Goal: Communication & Community: Answer question/provide support

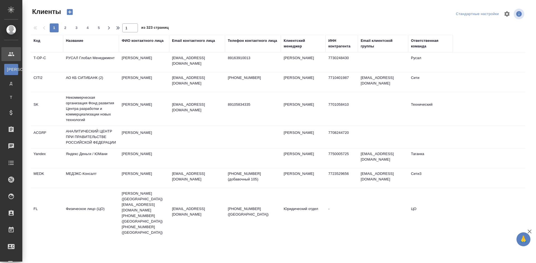
select select "RU"
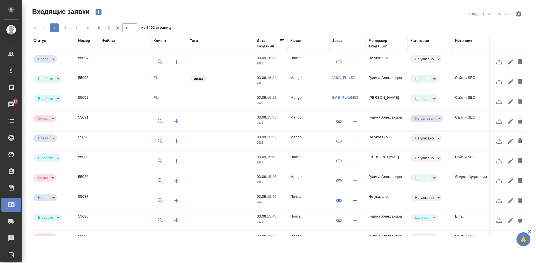
select select "RU"
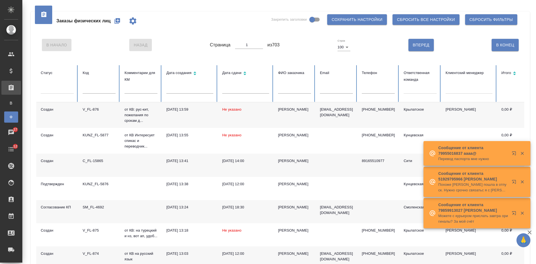
click at [391, 90] on input "text" at bounding box center [378, 90] width 33 height 8
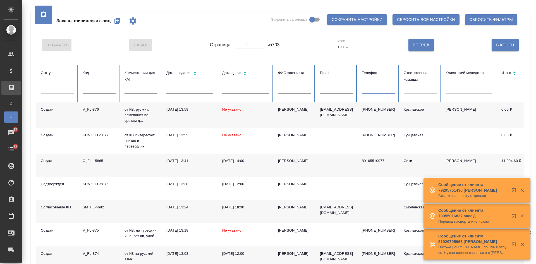
paste input "79877209000"
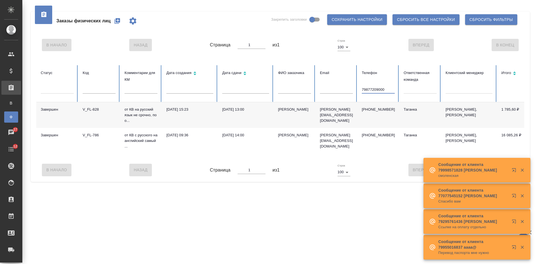
type input "79877209000"
click at [422, 119] on td "Таганка" at bounding box center [420, 115] width 42 height 26
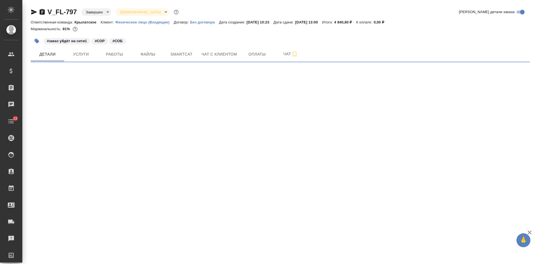
select select "RU"
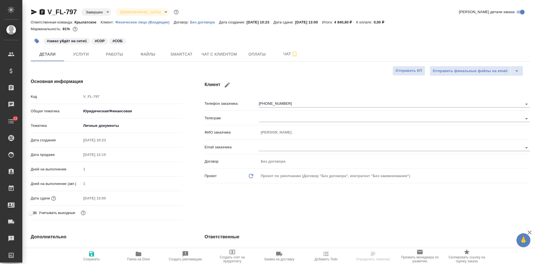
type textarea "x"
type input "Тарабановская Анастасия"
type input "Лямина Надежда"
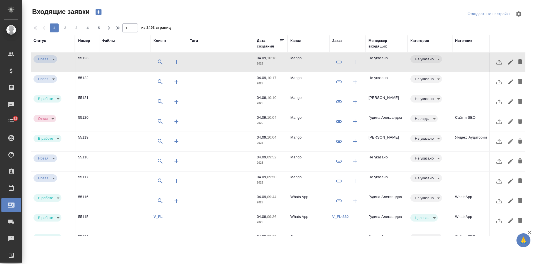
select select "RU"
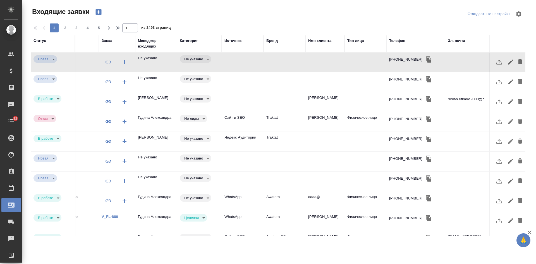
scroll to position [0, 235]
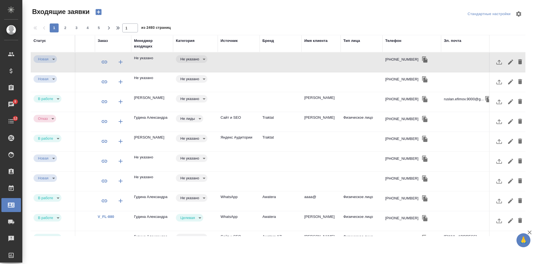
click at [401, 38] on th "Телефон" at bounding box center [411, 43] width 59 height 17
click at [396, 40] on div "Телефон" at bounding box center [393, 41] width 16 height 6
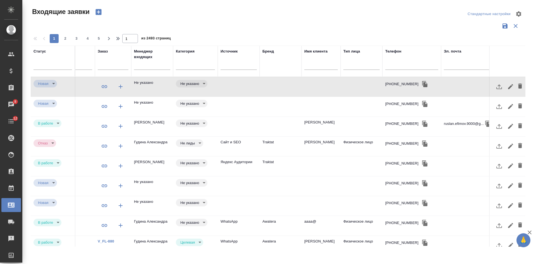
click at [392, 66] on input "text" at bounding box center [411, 66] width 53 height 7
paste input "74996012075"
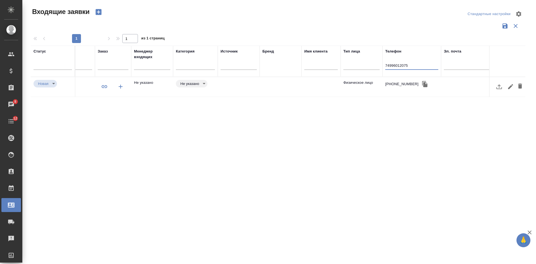
type input "74996012075"
click at [269, 87] on td at bounding box center [281, 87] width 42 height 20
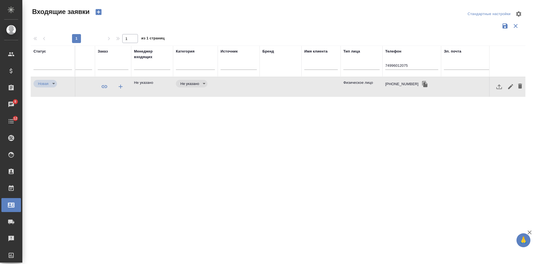
click at [269, 87] on td at bounding box center [281, 87] width 42 height 20
click at [97, 7] on div "Входящие заявки Стандартные настройки 1 1 из 1 страниц Статус Номер Файлы Клиен…" at bounding box center [280, 125] width 505 height 250
click at [101, 13] on icon "button" at bounding box center [98, 12] width 6 height 6
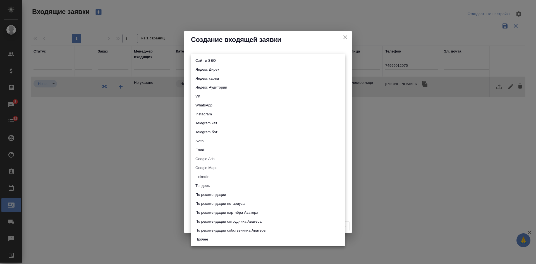
click at [208, 61] on body "🙏 .cls-1 fill:#fff; AWATERA Kasatkina Aleksandra Клиенты Спецификации Заказы 8 …" at bounding box center [268, 132] width 536 height 264
click at [208, 61] on li "Сайт и SEO" at bounding box center [268, 60] width 154 height 9
type input "seo"
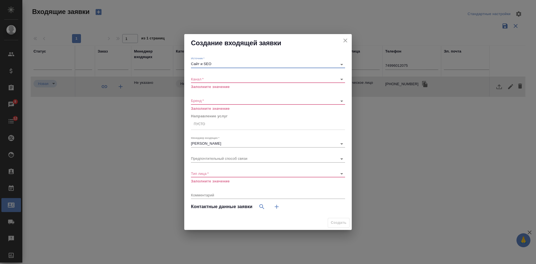
click at [199, 78] on body "🙏 .cls-1 fill:#fff; AWATERA Kasatkina Aleksandra Клиенты Спецификации Заказы 8 …" at bounding box center [268, 132] width 536 height 264
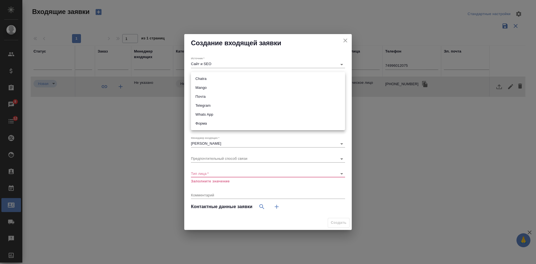
click at [200, 86] on li "Mango" at bounding box center [268, 87] width 154 height 9
type input "6374e594cd4a952bacdba9aa"
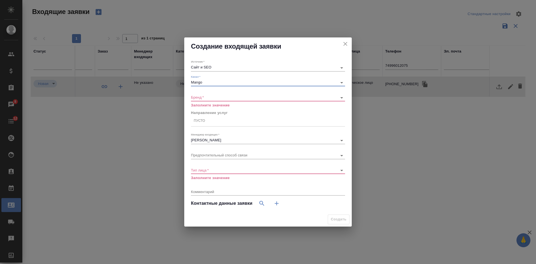
click at [198, 97] on body "🙏 .cls-1 fill:#fff; AWATERA Kasatkina Aleksandra Клиенты Спецификации Заказы 8 …" at bounding box center [268, 132] width 536 height 264
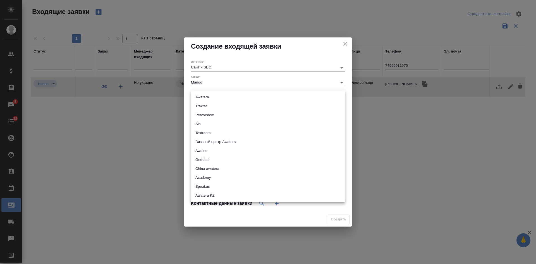
click at [198, 97] on li "Awatera" at bounding box center [268, 97] width 154 height 9
type input "awatera"
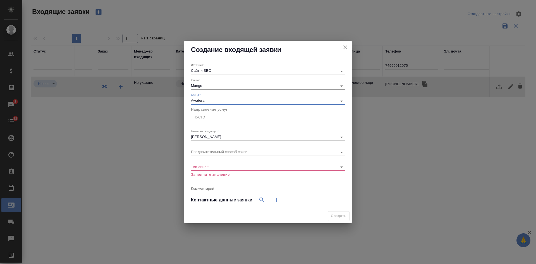
click at [200, 118] on div "Пусто" at bounding box center [199, 117] width 11 height 5
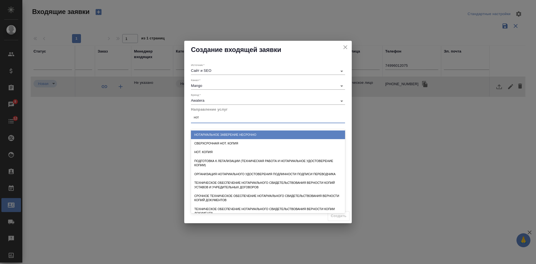
type input "нота"
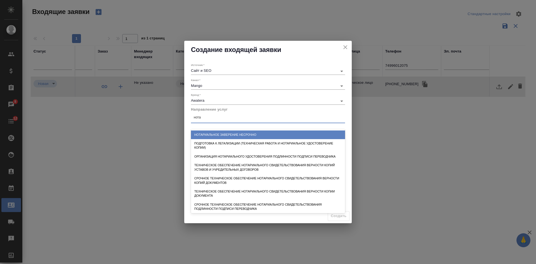
click at [237, 135] on div "Нотариальное заверение несрочно" at bounding box center [268, 134] width 154 height 9
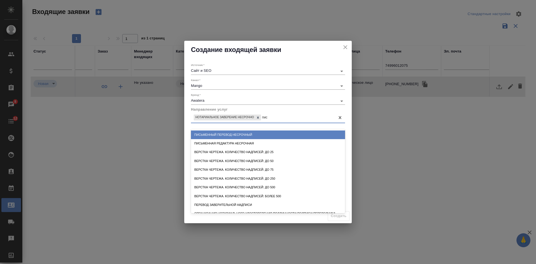
type input "пись"
click at [243, 131] on div "Письменный перевод несрочный" at bounding box center [268, 134] width 154 height 9
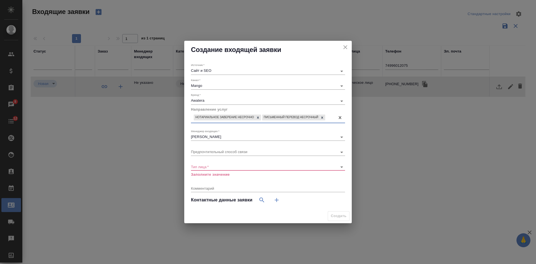
click at [213, 166] on body "🙏 .cls-1 fill:#fff; AWATERA Kasatkina Aleksandra Клиенты Спецификации Заказы 8 …" at bounding box center [268, 132] width 536 height 264
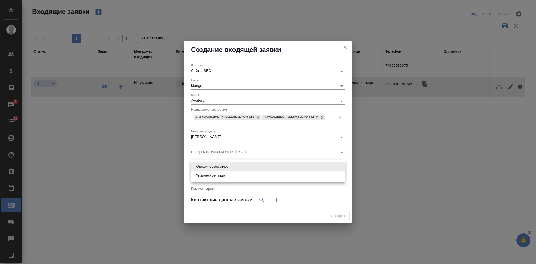
click at [207, 177] on li "Физическое лицо" at bounding box center [268, 175] width 154 height 9
type input "private"
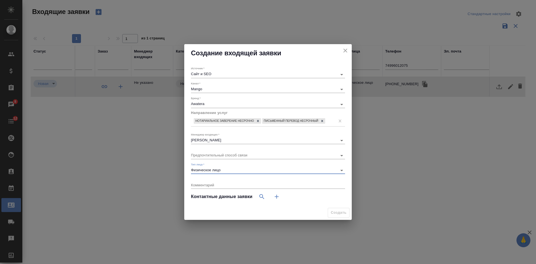
click at [276, 197] on icon "button" at bounding box center [277, 197] width 4 height 4
select select "RU"
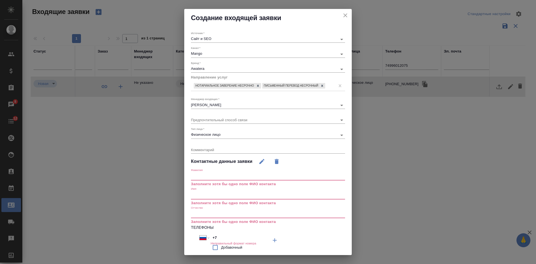
click at [222, 194] on input "text" at bounding box center [268, 195] width 154 height 8
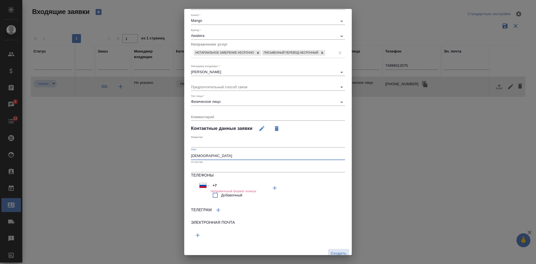
scroll to position [39, 0]
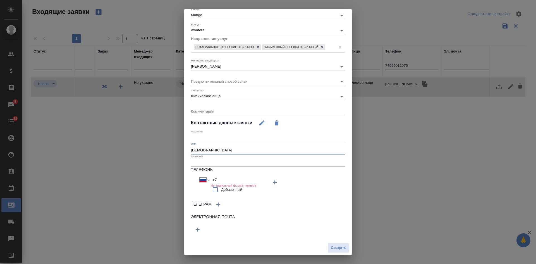
type input "Алла"
click at [223, 178] on input "+7" at bounding box center [235, 180] width 49 height 8
type input "+"
select select "ZZ"
type input "+7"
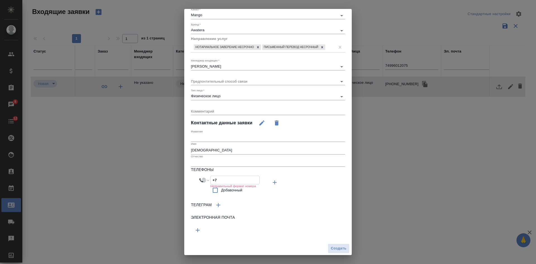
select select "RU"
type input "+7 915 390 35 69"
click at [334, 246] on span "Создать" at bounding box center [339, 248] width 16 height 6
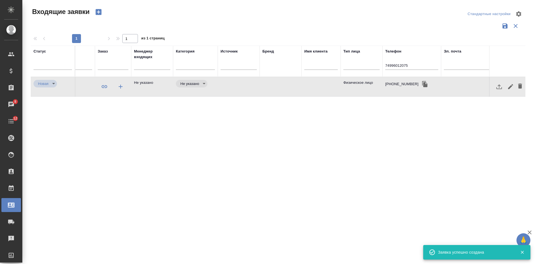
click at [408, 68] on input "74996012075" at bounding box center [411, 66] width 53 height 7
drag, startPoint x: 411, startPoint y: 67, endPoint x: 353, endPoint y: 67, distance: 57.8
click at [354, 67] on tr "Статус Номер Файлы Клиент Тэги Дата создания Канал Заказ Менеджер входящих Кате…" at bounding box center [164, 61] width 737 height 31
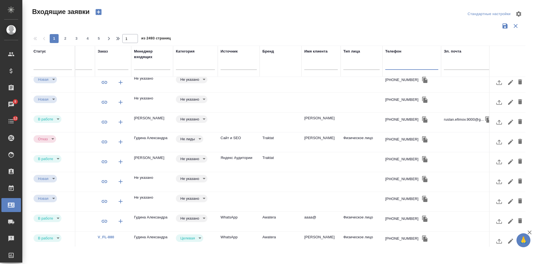
scroll to position [0, 235]
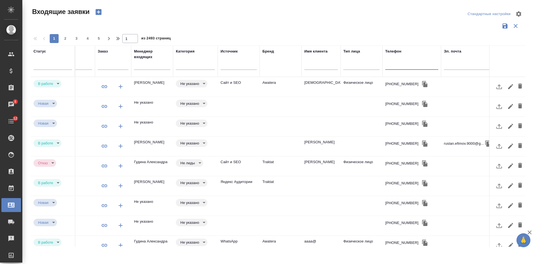
click at [350, 90] on td "Физическое лицо" at bounding box center [362, 87] width 42 height 20
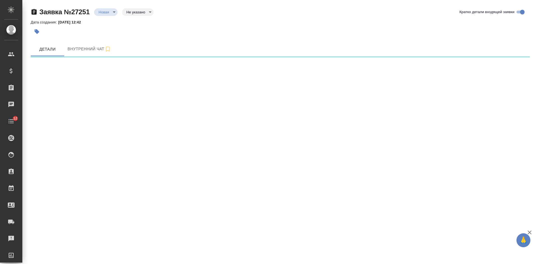
select select "RU"
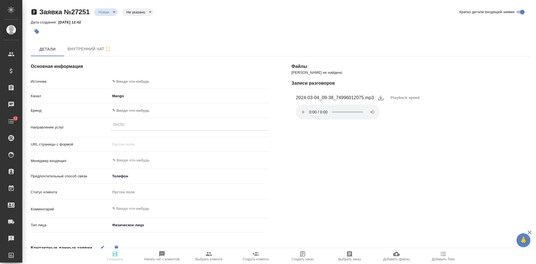
type textarea "x"
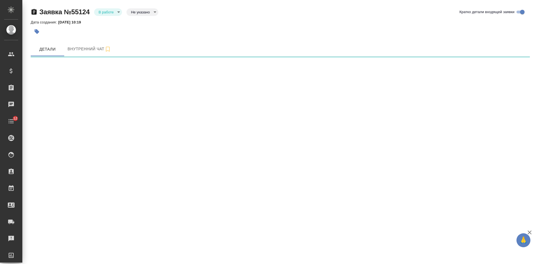
select select "RU"
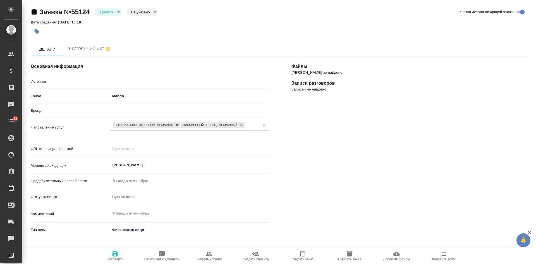
type textarea "x"
click at [137, 15] on body "🙏 .cls-1 fill:#fff; AWATERA Kasatkina Aleksandra Клиенты Спецификации Заказы Ча…" at bounding box center [268, 132] width 536 height 264
click at [137, 21] on button "Целевая" at bounding box center [140, 21] width 18 height 6
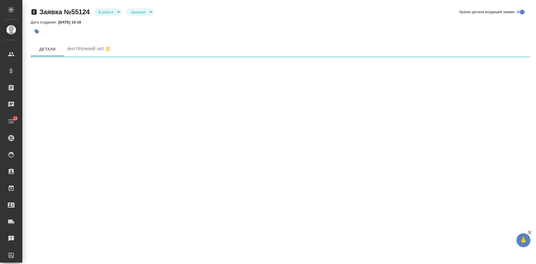
select select "RU"
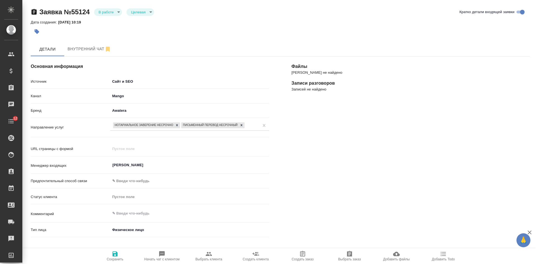
type textarea "x"
click at [119, 250] on button "Сохранить" at bounding box center [115, 256] width 47 height 16
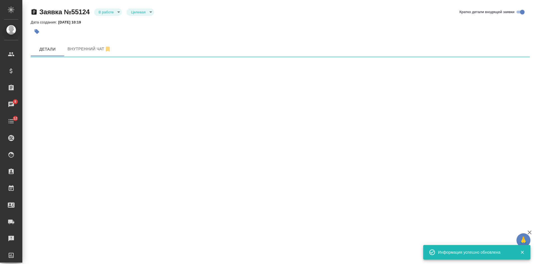
select select "RU"
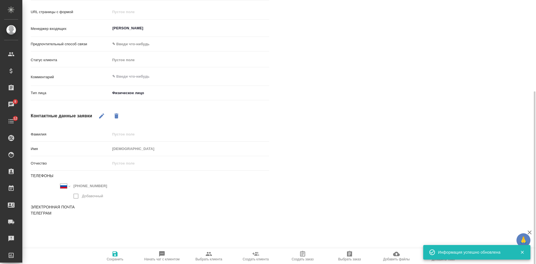
scroll to position [138, 0]
click at [163, 254] on icon "button" at bounding box center [162, 254] width 6 height 6
type textarea "x"
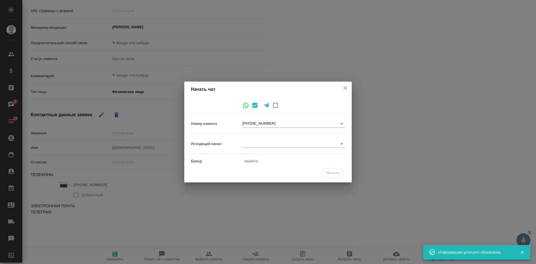
click at [247, 140] on body "🙏 .cls-1 fill:#fff; AWATERA Kasatkina Aleksandra Клиенты Спецификации Заказы 8 …" at bounding box center [268, 132] width 536 height 264
click at [257, 147] on li "Awatera" at bounding box center [293, 143] width 103 height 9
type input "2"
click at [339, 176] on button "Начать" at bounding box center [333, 173] width 20 height 10
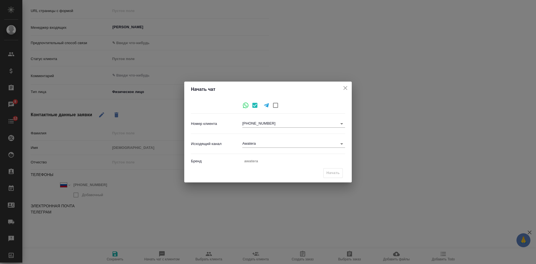
type textarea "x"
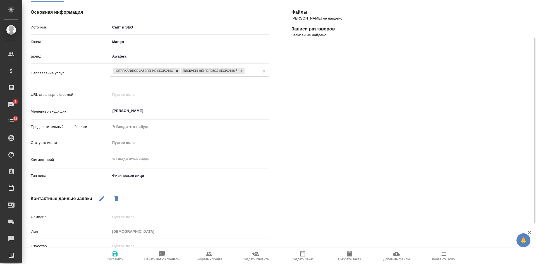
scroll to position [0, 0]
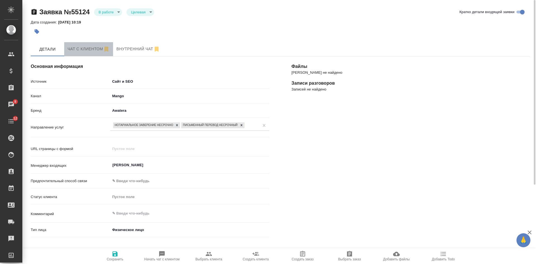
click at [76, 55] on button "Чат с клиентом" at bounding box center [88, 49] width 49 height 14
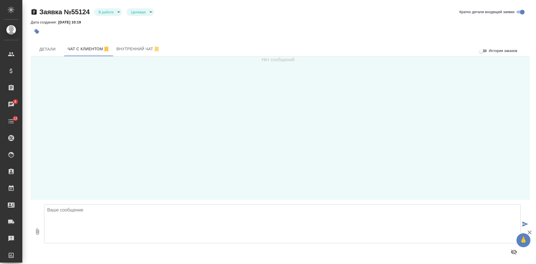
click at [104, 202] on div at bounding box center [282, 231] width 481 height 59
click at [99, 217] on textarea at bounding box center [282, 223] width 477 height 39
type textarea "Алла, добрый день! Это компания AWATERA. Направьте, пожалуйста, скан документа …"
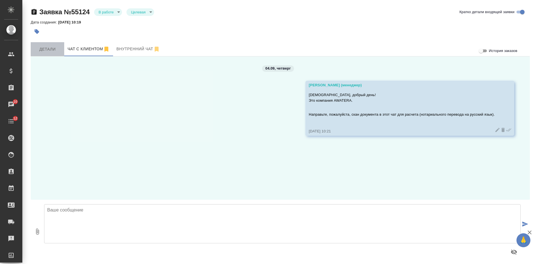
click at [36, 54] on button "Детали" at bounding box center [48, 49] width 34 height 14
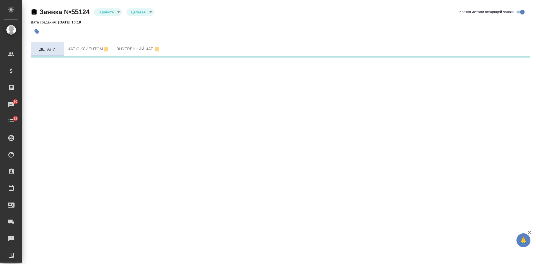
select select "RU"
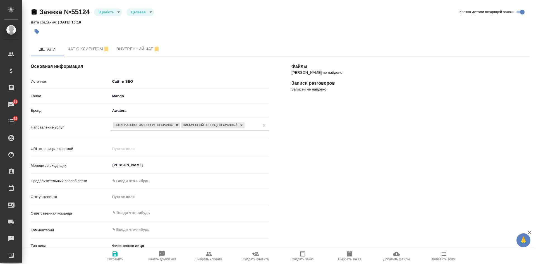
scroll to position [112, 0]
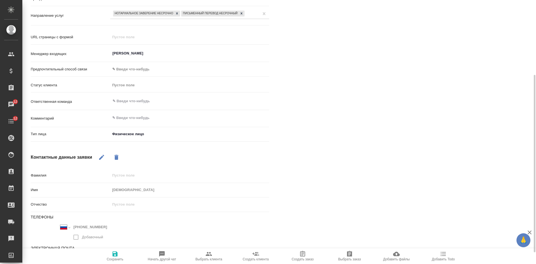
type textarea "x"
click at [128, 113] on textarea at bounding box center [190, 117] width 158 height 9
type textarea "о"
type textarea "x"
type textarea "от"
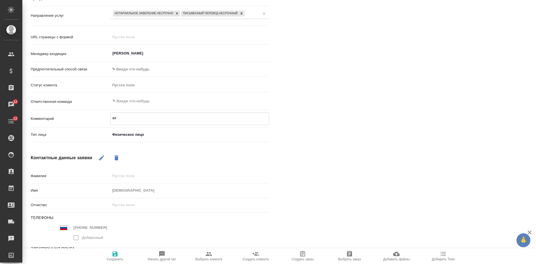
type textarea "x"
type textarea "от"
type textarea "x"
type textarea "от ККВ"
type textarea "x"
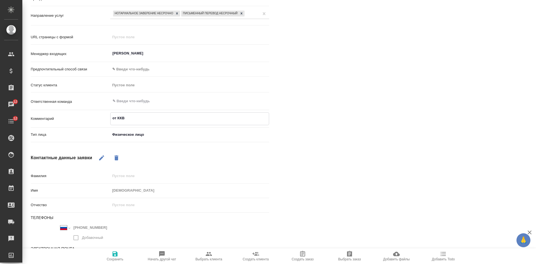
type textarea "от ККВ"
type textarea "x"
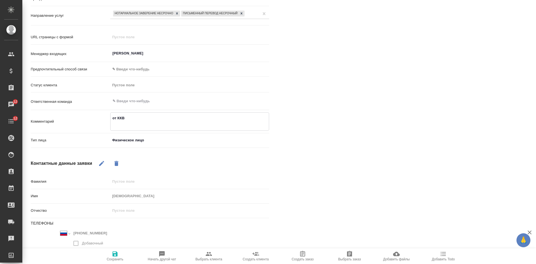
type textarea "от ККВ"
type textarea "x"
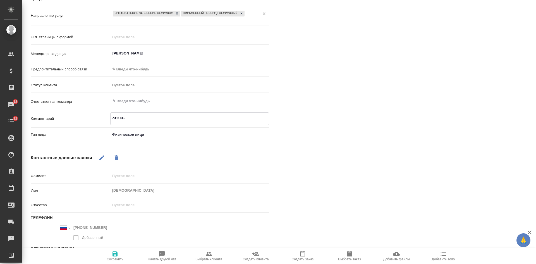
type textarea "от КК"
type textarea "x"
type textarea "от К"
type textarea "x"
type textarea "от КВ"
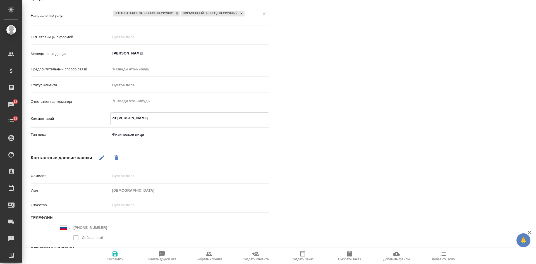
type textarea "x"
type textarea "от КВ"
type textarea "x"
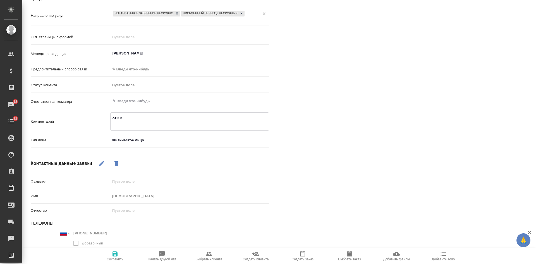
type textarea "от КВ ф"
type textarea "x"
type textarea "от КВ фр"
type textarea "x"
type textarea "от КВ фра"
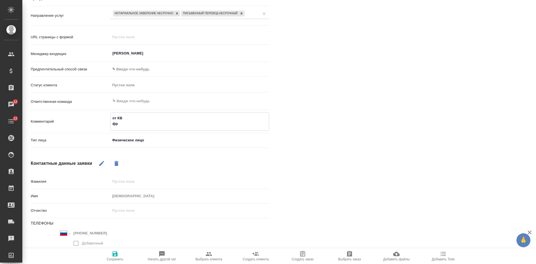
type textarea "x"
type textarea "от КВ фран"
type textarea "x"
type textarea "от КВ франц"
type textarea "x"
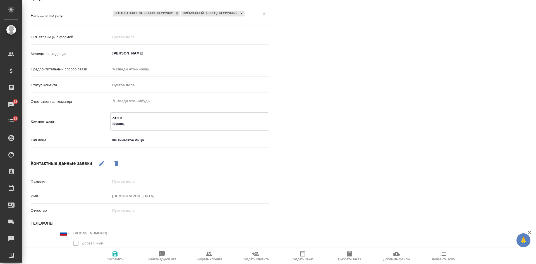
type textarea "от КВ франц-"
type textarea "x"
type textarea "от КВ франц-р"
type textarea "x"
type textarea "от КВ франц-ру"
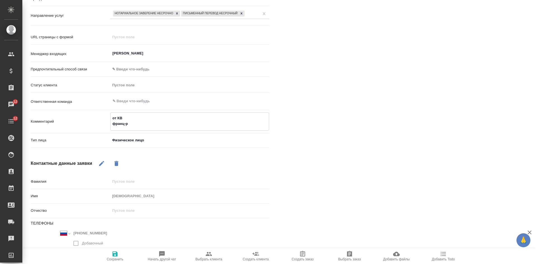
type textarea "x"
type textarea "от КВ франц-рус"
type textarea "x"
type textarea "от КВ франц-рус"
type textarea "x"
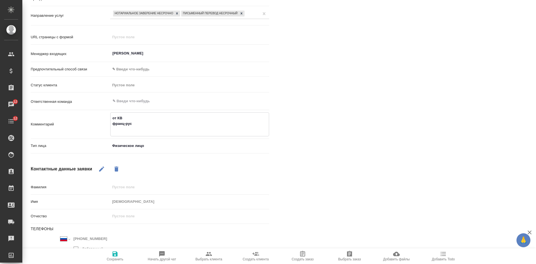
type textarea "от КВ франц-рус Н"
type textarea "x"
type textarea "от КВ франц-рус НЗ"
type textarea "x"
type textarea "от КВ франц-рус НЗ"
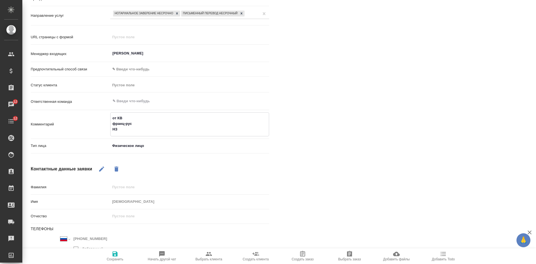
type textarea "x"
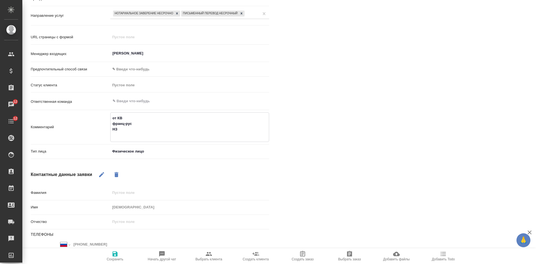
type textarea "от КВ франц-рус НЗ н"
type textarea "x"
type textarea "от КВ франц-рус НЗ не"
type textarea "x"
type textarea "от КВ франц-рус НЗ нес"
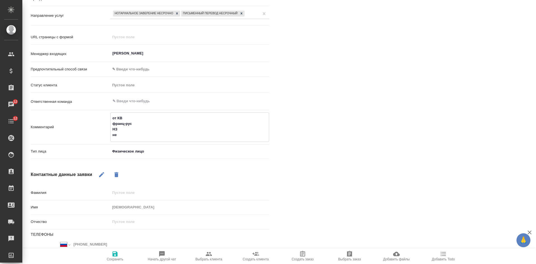
type textarea "x"
type textarea "от КВ франц-рус НЗ неср"
type textarea "x"
type textarea "от КВ франц-рус НЗ несро"
type textarea "x"
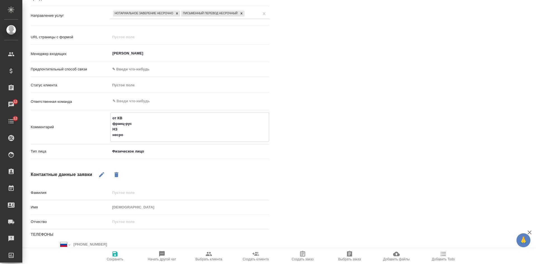
type textarea "от КВ франц-рус НЗ несроч"
type textarea "x"
type textarea "от КВ франц-рус НЗ несрочн"
type textarea "x"
type textarea "от КВ франц-рус НЗ несрочно"
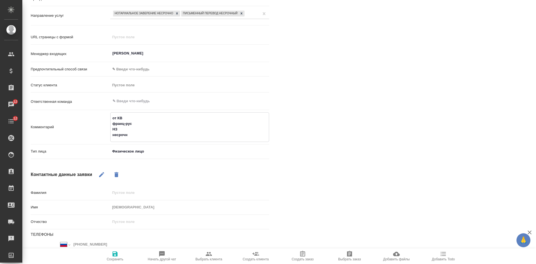
type textarea "x"
type textarea "от КВ франц-рус НЗ несрочно"
type textarea "x"
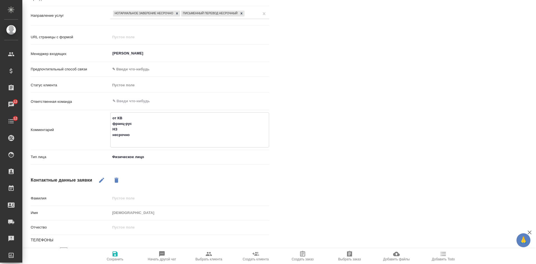
type textarea "от КВ франц-рус НЗ несрочно"
type textarea "x"
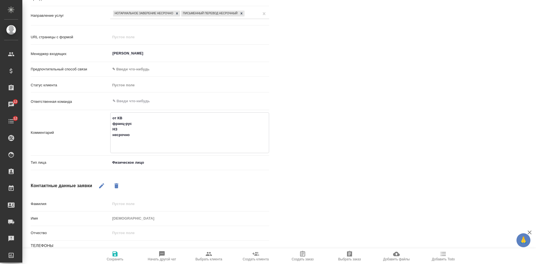
type textarea "от КВ франц-рус НЗ несрочно Б"
type textarea "x"
type textarea "от КВ франц-рус НЗ несрочно Бел"
type textarea "x"
type textarea "от КВ франц-рус НЗ несрочно Бело"
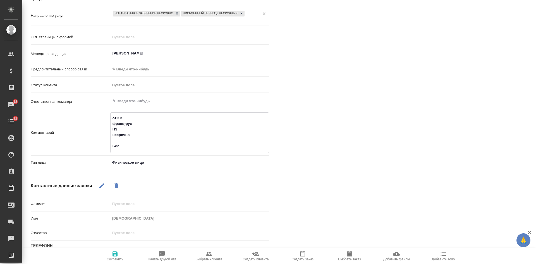
type textarea "x"
type textarea "от КВ франц-рус НЗ несрочно Белор"
type textarea "x"
type textarea "от КВ франц-рус НЗ несрочно Белору"
type textarea "x"
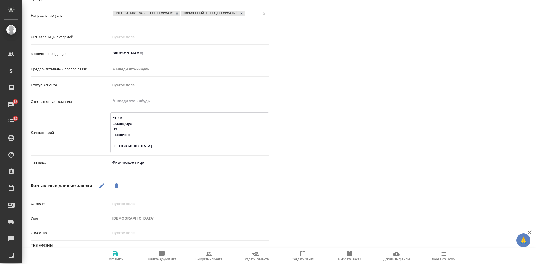
type textarea "от КВ франц-рус НЗ несрочно Белорус"
type textarea "x"
type textarea "от КВ франц-рус НЗ несрочно Белорусс"
type textarea "x"
type textarea "от КВ франц-рус НЗ несрочно Белорусск"
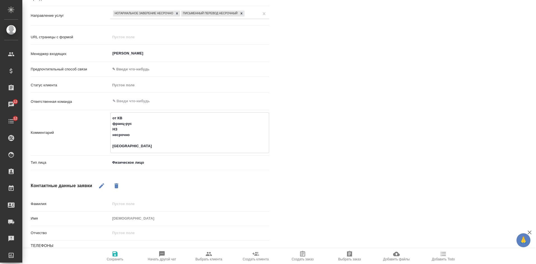
type textarea "x"
type textarea "от КВ франц-рус НЗ несрочно Белорусска"
type textarea "x"
type textarea "от КВ франц-рус НЗ несрочно Белорусская"
type textarea "x"
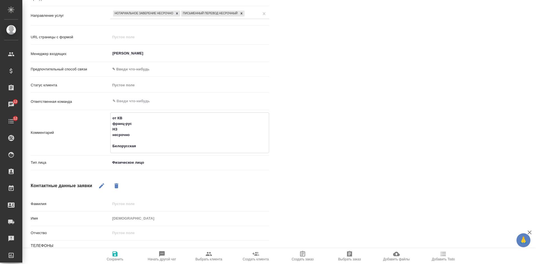
click at [116, 136] on textarea "от КВ франц-рус НЗ несрочно Белорусская" at bounding box center [190, 131] width 158 height 37
type textarea "от КВ франц-рус НЗ не срочно Белорусская"
type textarea "x"
type textarea "от КВ франц-рус НЗ не срочно Белорусская"
type textarea "x"
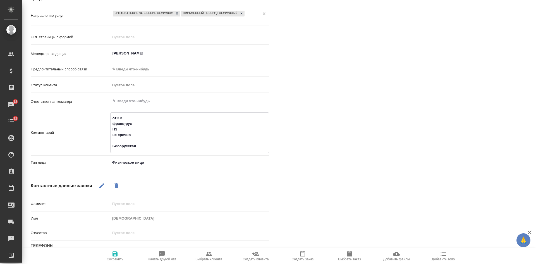
click at [114, 256] on icon "button" at bounding box center [115, 253] width 5 height 5
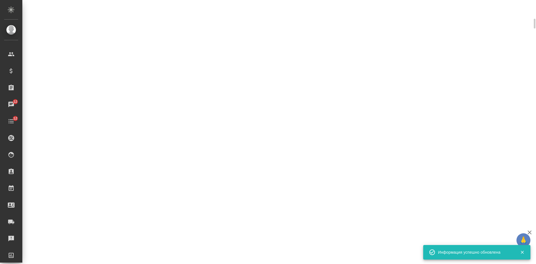
select select "RU"
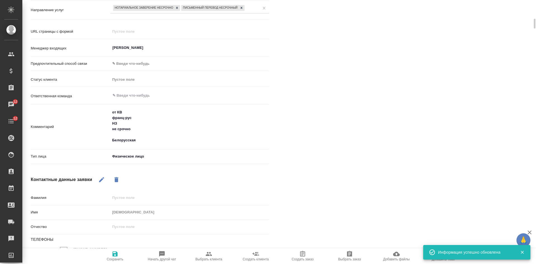
type textarea "x"
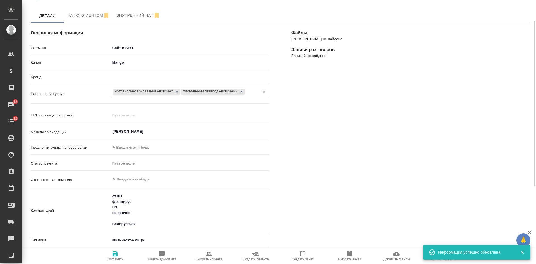
scroll to position [0, 0]
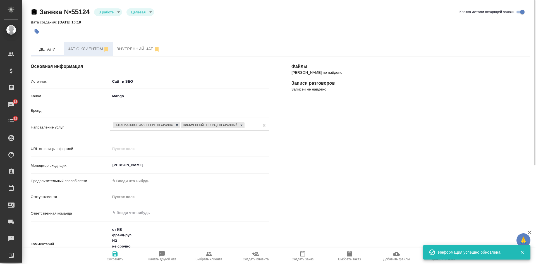
click at [76, 46] on span "Чат с клиентом" at bounding box center [89, 49] width 42 height 7
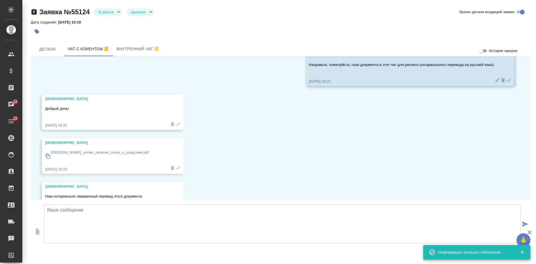
scroll to position [76, 0]
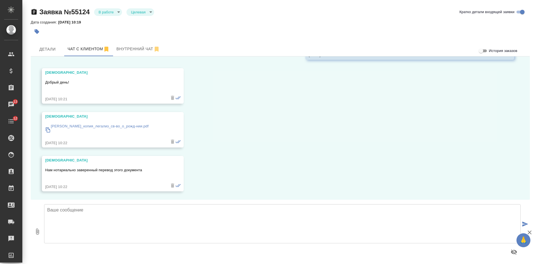
click at [104, 126] on p "Абуди_Онгене_Г._копия_легализ_св-во_о_рожд-нии.pdf" at bounding box center [100, 126] width 98 height 6
click at [116, 228] on textarea at bounding box center [282, 223] width 477 height 39
click at [141, 214] on textarea "Спасибо, файл получен! Менеджер направит расчет в этот чат." at bounding box center [282, 223] width 477 height 39
type textarea "Спасибо, файл получен! Менеджер направит расчет в этот чат."
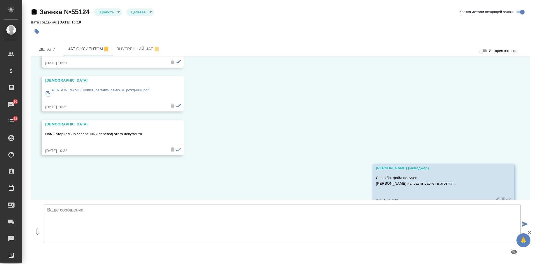
scroll to position [125, 0]
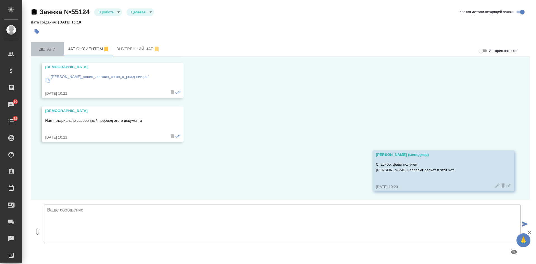
click at [42, 46] on span "Детали" at bounding box center [47, 49] width 27 height 7
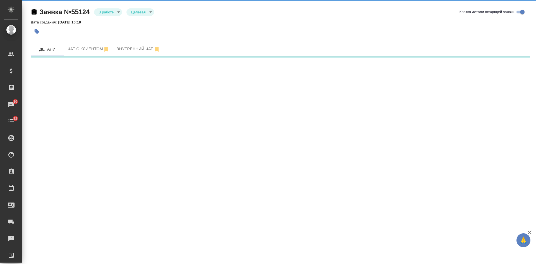
select select "RU"
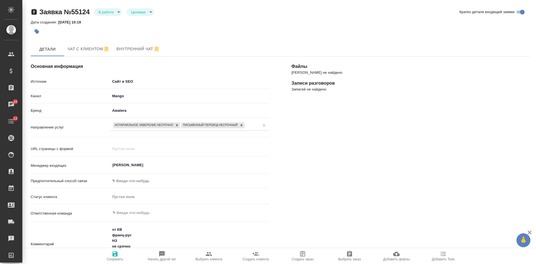
scroll to position [56, 0]
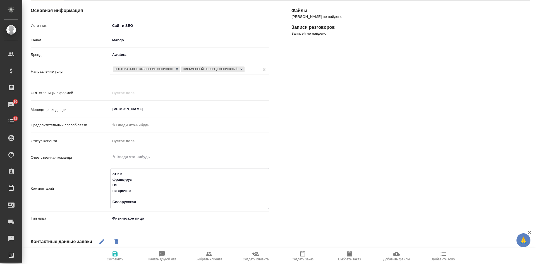
drag, startPoint x: 141, startPoint y: 199, endPoint x: 104, endPoint y: 192, distance: 37.1
click at [104, 192] on div "Комментарий от КВ франц-рус НЗ не срочно Белорусская x" at bounding box center [150, 188] width 238 height 41
click at [145, 202] on textarea "от КВ франц-рус НЗ не срочно Белорусская" at bounding box center [190, 187] width 158 height 37
drag, startPoint x: 147, startPoint y: 202, endPoint x: 107, endPoint y: 170, distance: 51.7
click at [107, 170] on div "Комментарий от КВ франц-рус НЗ не срочно Белорусская x" at bounding box center [150, 188] width 238 height 41
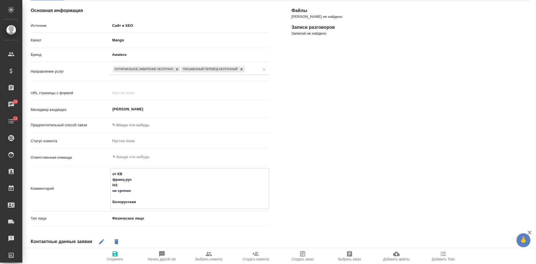
click at [216, 249] on button "Выбрать клиента" at bounding box center [208, 256] width 47 height 16
type textarea "x"
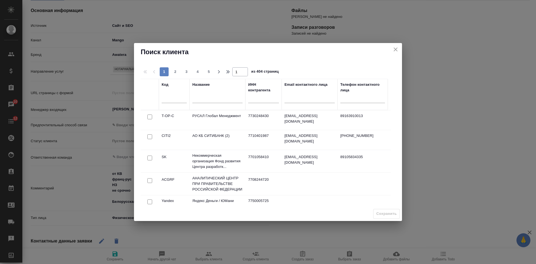
click at [215, 97] on input "text" at bounding box center [217, 99] width 50 height 7
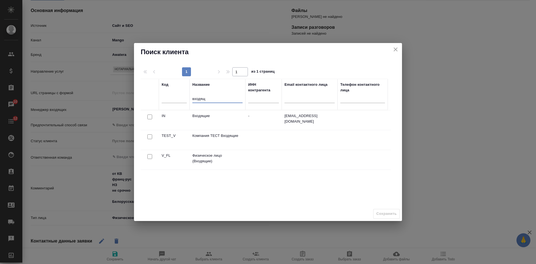
type input "входящ"
click at [150, 157] on input "checkbox" at bounding box center [149, 156] width 5 height 5
checkbox input "true"
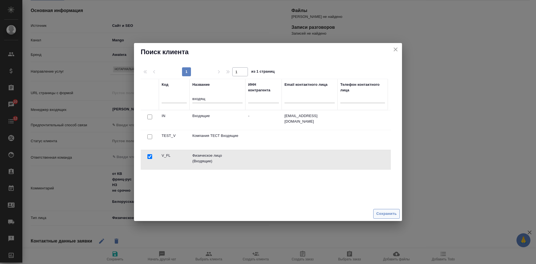
click at [385, 216] on span "Сохранить" at bounding box center [386, 214] width 20 height 6
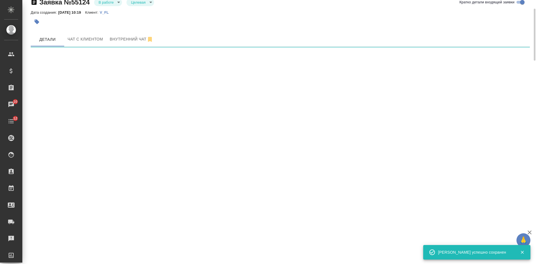
select select "RU"
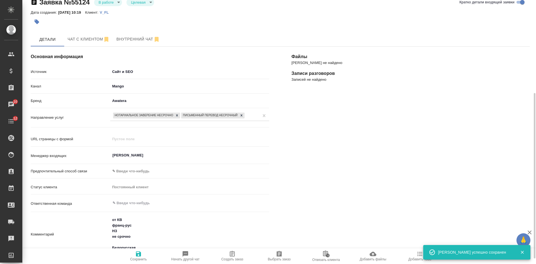
scroll to position [63, 0]
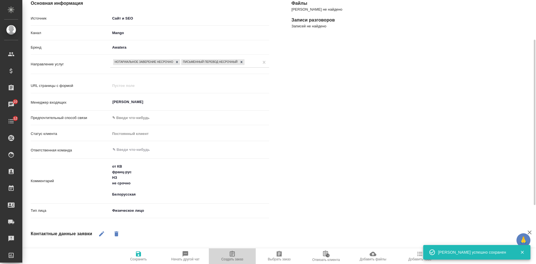
click at [239, 260] on span "Создать заказ" at bounding box center [232, 259] width 22 height 4
type textarea "x"
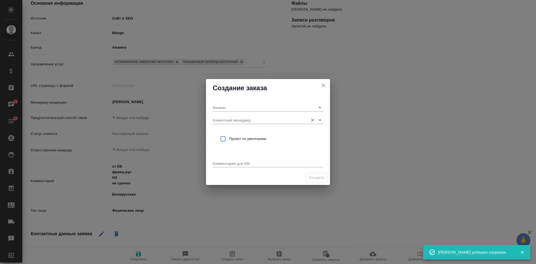
click at [235, 123] on input "Клиентский менеджер" at bounding box center [259, 120] width 93 height 8
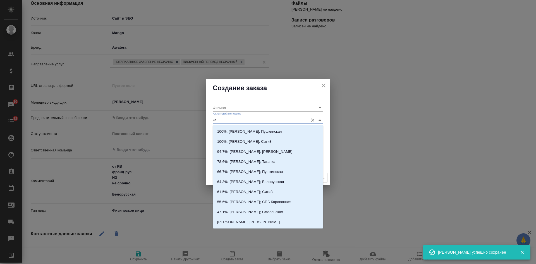
type input "кас"
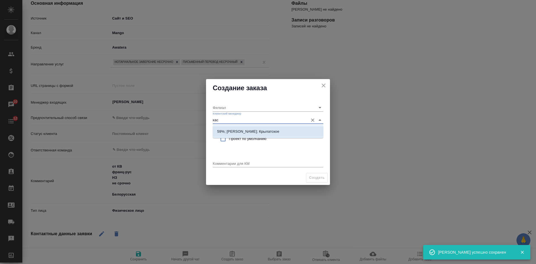
click at [227, 130] on p "59%; Касымов Тимур; Крылатское" at bounding box center [248, 132] width 62 height 6
type input "Крылатское"
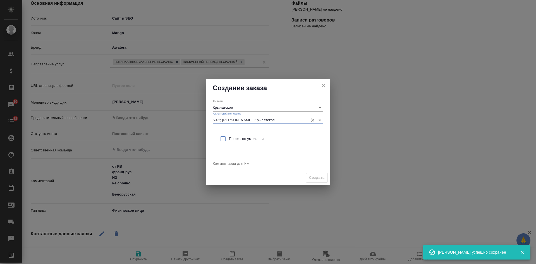
type input "59%; Касымов Тимур; Крылатское"
click at [227, 138] on input "checkbox" at bounding box center [223, 139] width 12 height 12
checkbox input "true"
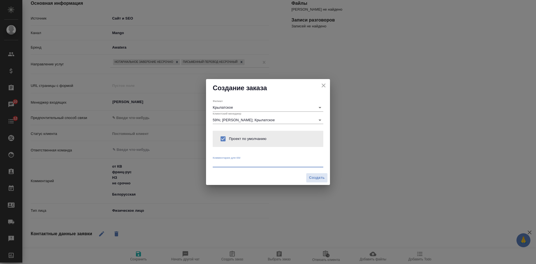
click at [223, 162] on textarea at bounding box center [268, 163] width 111 height 4
paste textarea "от КВ франц-рус НЗ не срочно Белорусская"
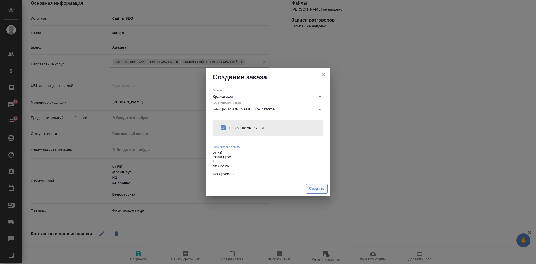
type textarea "от КВ франц-рус НЗ не срочно Белорусская"
click at [313, 190] on span "Создать" at bounding box center [317, 188] width 16 height 6
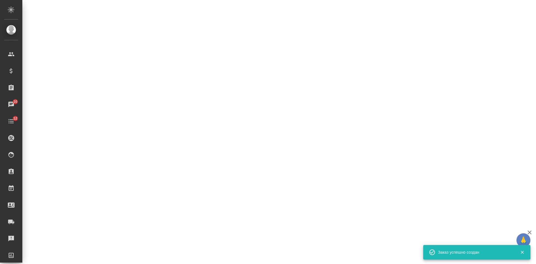
select select "RU"
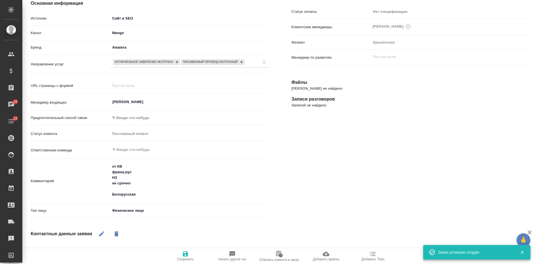
type textarea "x"
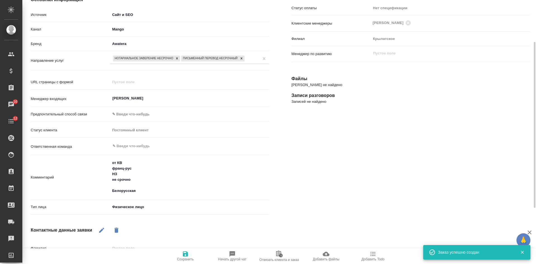
scroll to position [0, 0]
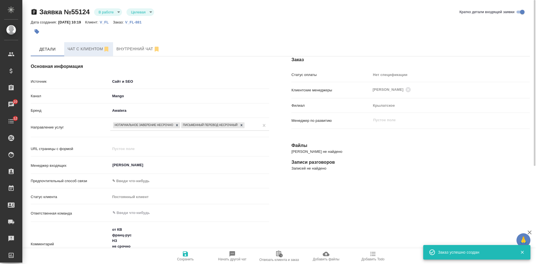
click at [84, 42] on button "Чат с клиентом" at bounding box center [88, 49] width 49 height 14
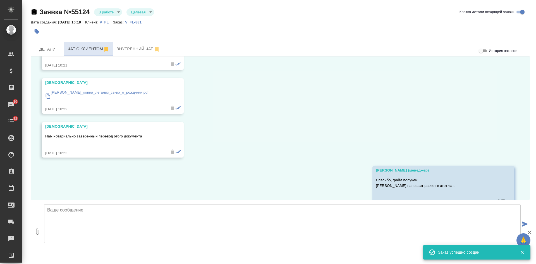
scroll to position [125, 0]
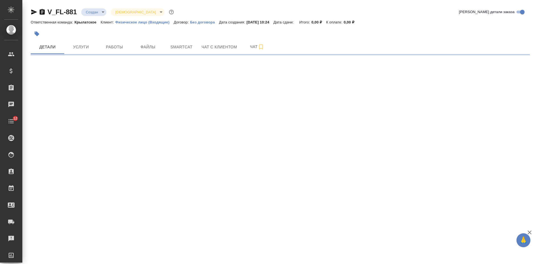
select select "RU"
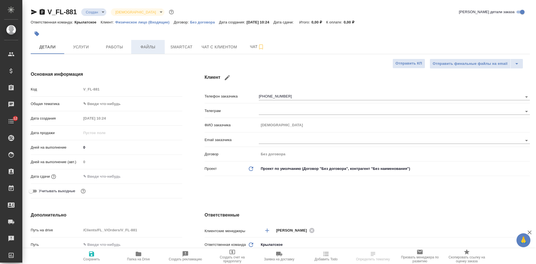
type textarea "x"
click at [151, 44] on span "Файлы" at bounding box center [148, 47] width 27 height 7
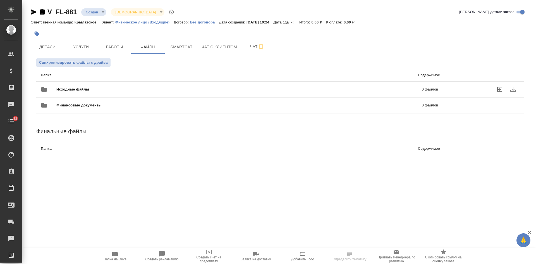
click at [499, 87] on icon "uploadFiles" at bounding box center [499, 89] width 7 height 7
click at [0, 0] on input "uploadFiles" at bounding box center [0, 0] width 0 height 0
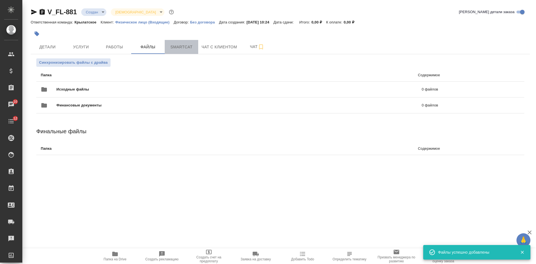
click at [187, 47] on span "Smartcat" at bounding box center [181, 47] width 27 height 7
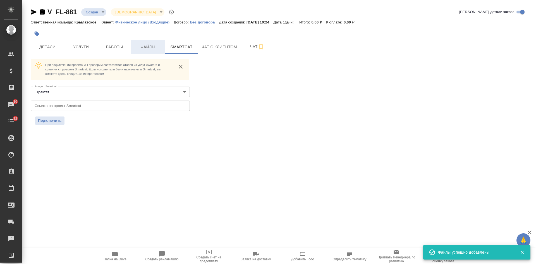
click at [154, 51] on button "Файлы" at bounding box center [148, 47] width 34 height 14
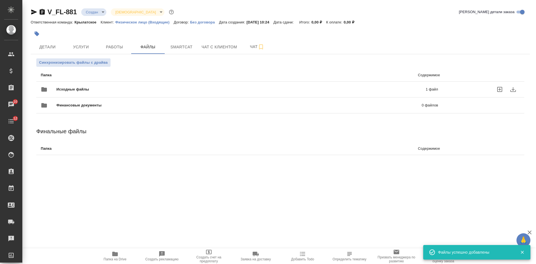
click at [121, 87] on span "Исходные файлы" at bounding box center [156, 90] width 201 height 6
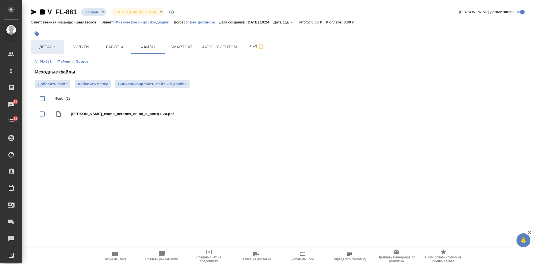
click at [45, 45] on span "Детали" at bounding box center [47, 47] width 27 height 7
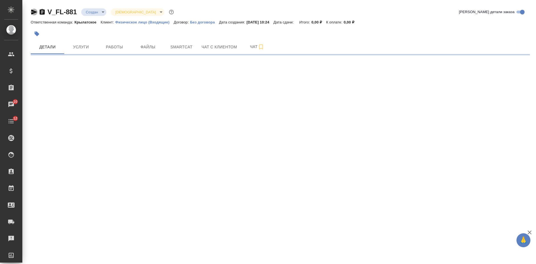
click at [32, 10] on icon "button" at bounding box center [34, 11] width 6 height 5
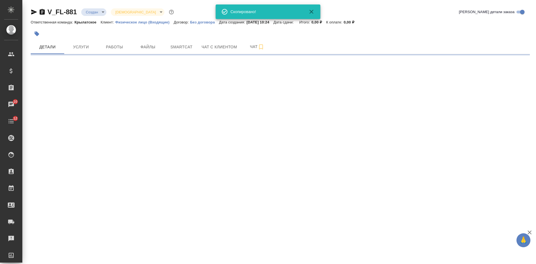
select select "RU"
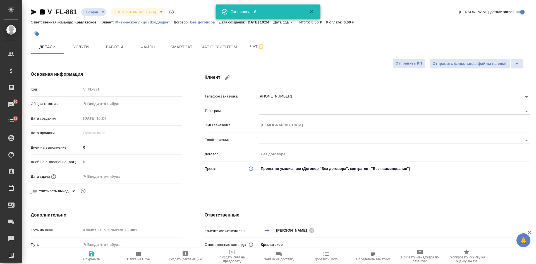
type textarea "x"
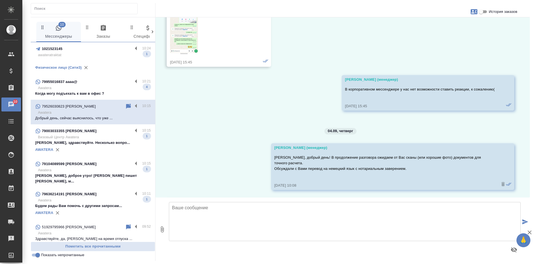
scroll to position [6702, 0]
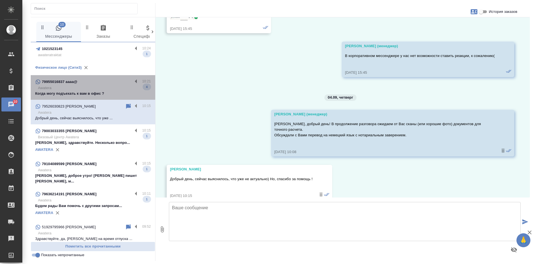
click at [99, 93] on p "Когда могу подъехать к вам в офис ?" at bounding box center [93, 94] width 116 height 6
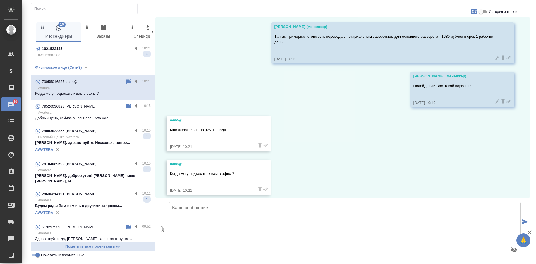
scroll to position [349, 0]
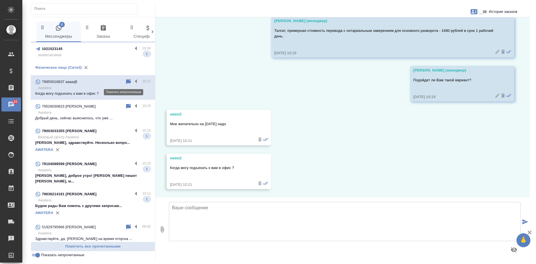
click at [125, 82] on icon at bounding box center [128, 81] width 7 height 7
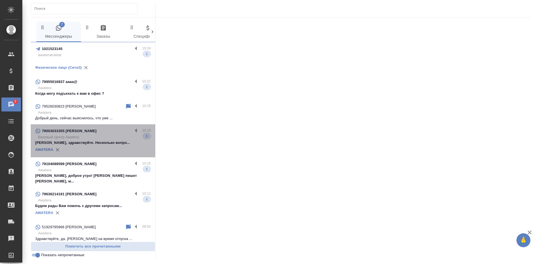
click at [103, 139] on p "Визовый Центр Awatera" at bounding box center [94, 137] width 113 height 6
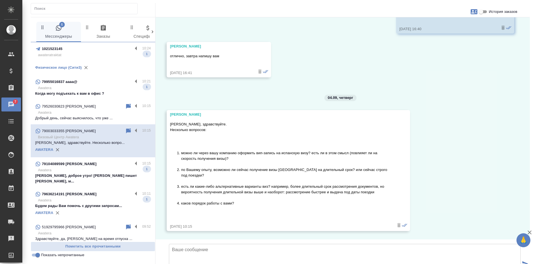
scroll to position [647, 0]
click at [125, 133] on icon at bounding box center [128, 131] width 7 height 7
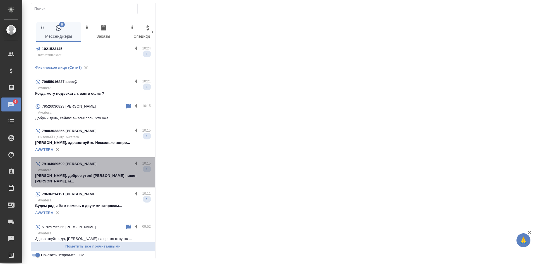
click at [103, 169] on p "Awatera" at bounding box center [94, 170] width 113 height 6
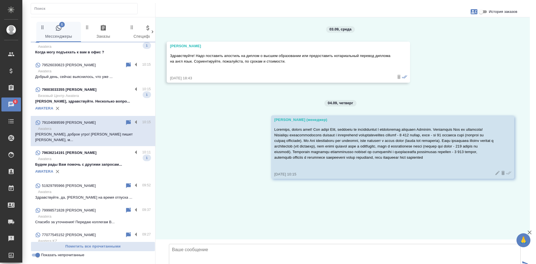
scroll to position [56, 0]
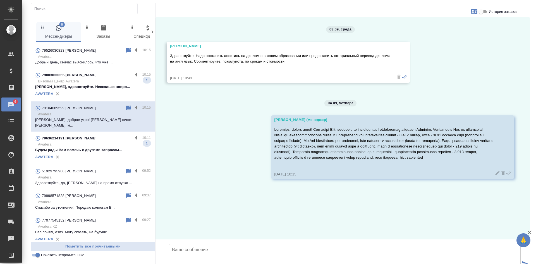
click at [484, 9] on input "История заказов" at bounding box center [481, 11] width 20 height 7
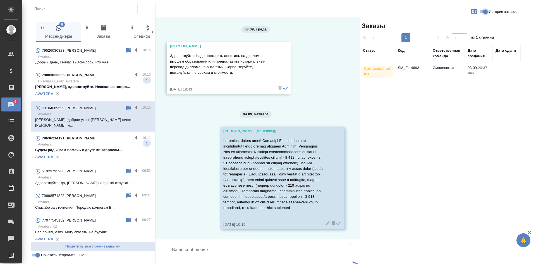
click at [485, 13] on input "История заказов" at bounding box center [485, 11] width 20 height 7
checkbox input "false"
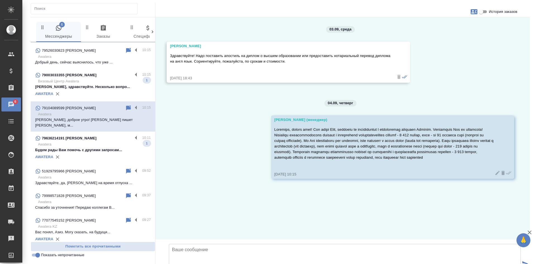
click at [95, 153] on div "AWATERA" at bounding box center [93, 157] width 116 height 8
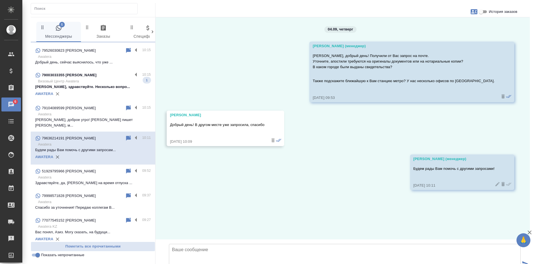
scroll to position [1, 0]
click at [37, 255] on input "Показать непрочитанные" at bounding box center [38, 255] width 20 height 7
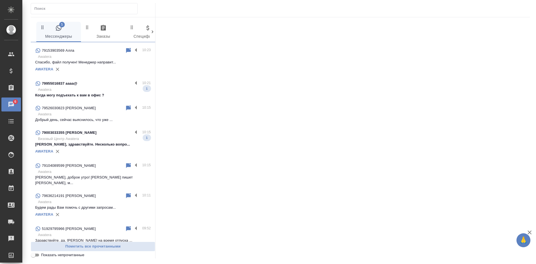
scroll to position [113, 0]
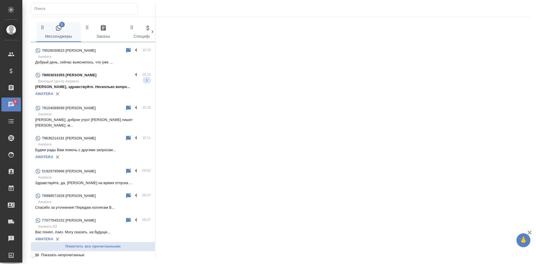
click at [37, 255] on input "Показать непрочитанные" at bounding box center [33, 255] width 20 height 7
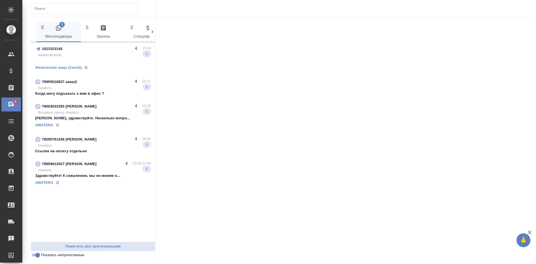
click at [94, 55] on p "awateratraktat" at bounding box center [94, 55] width 113 height 6
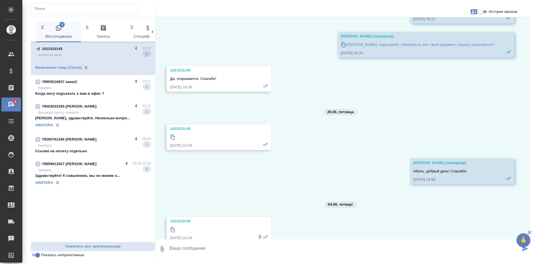
scroll to position [6299, 0]
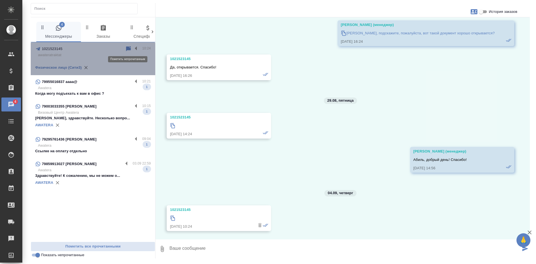
click at [128, 49] on icon at bounding box center [128, 48] width 5 height 5
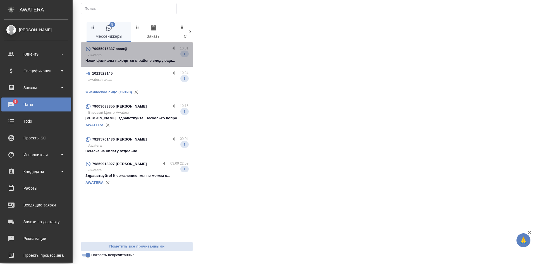
click at [121, 59] on p "Наши филиалы находятся в районе следующи..." at bounding box center [136, 61] width 103 height 6
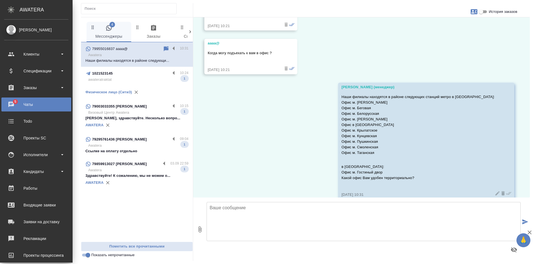
scroll to position [479, 0]
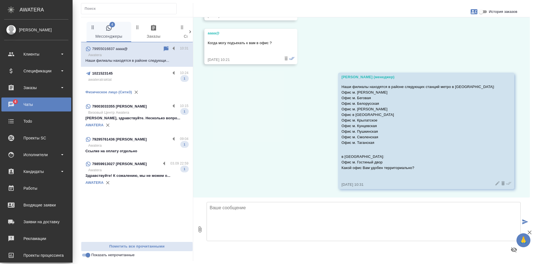
click at [88, 255] on input "Показать непрочитанные" at bounding box center [88, 255] width 20 height 7
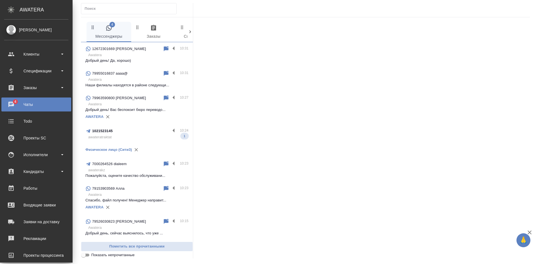
click at [88, 255] on input "Показать непрочитанные" at bounding box center [83, 255] width 20 height 7
checkbox input "true"
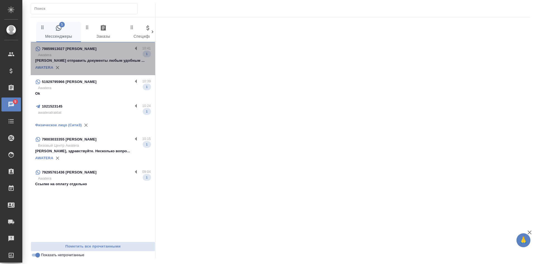
click at [70, 69] on div "AWATERA" at bounding box center [93, 67] width 116 height 8
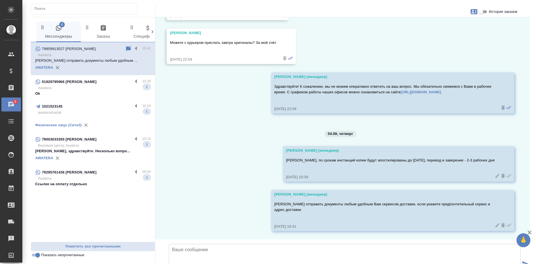
scroll to position [1853, 0]
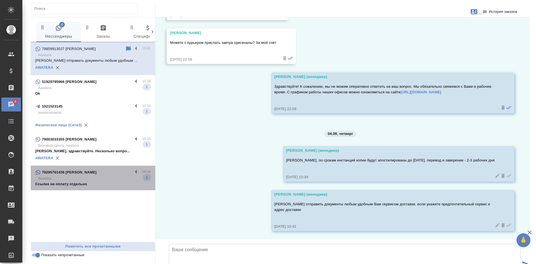
click at [89, 180] on p "Awatera" at bounding box center [94, 179] width 113 height 6
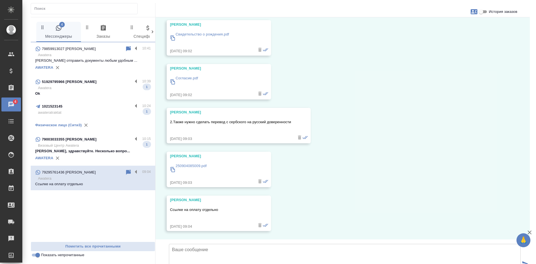
scroll to position [1622, 0]
click at [480, 10] on input "История заказов" at bounding box center [481, 11] width 20 height 7
checkbox input "true"
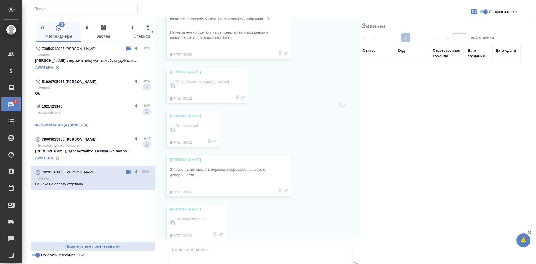
scroll to position [1728, 0]
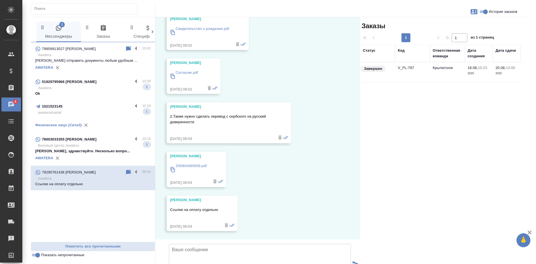
click at [207, 153] on div "Милош Медаревич" at bounding box center [188, 156] width 37 height 6
drag, startPoint x: 209, startPoint y: 119, endPoint x: 161, endPoint y: 118, distance: 48.3
click at [161, 118] on div "18.08, понедельник Милош Медаревич Добрый день 18.08.25, 10:01 Милош Медаревич …" at bounding box center [258, 128] width 205 height 222
copy div "Милош Медаревич"
click at [408, 75] on td "V_FL-797" at bounding box center [412, 72] width 35 height 20
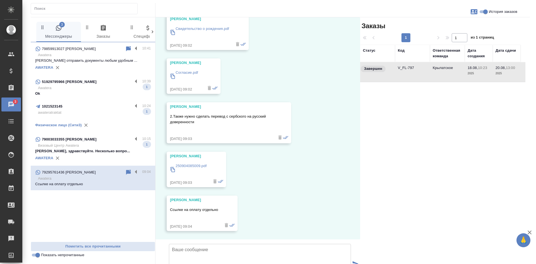
click at [408, 75] on td "V_FL-797" at bounding box center [412, 72] width 35 height 20
click at [127, 171] on icon at bounding box center [128, 171] width 5 height 5
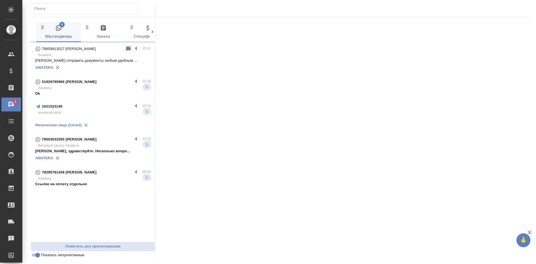
click at [35, 254] on input "Показать непрочитанные" at bounding box center [38, 255] width 20 height 7
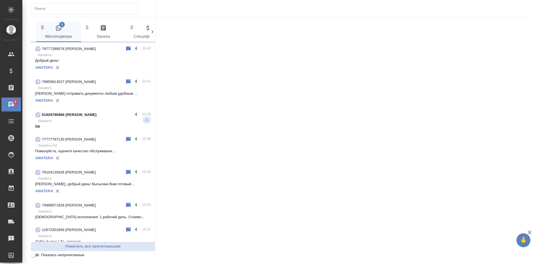
click at [35, 254] on input "Показать непрочитанные" at bounding box center [33, 255] width 20 height 7
checkbox input "true"
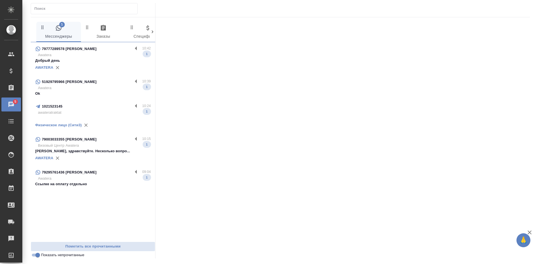
click at [70, 58] on p "Awatera" at bounding box center [94, 55] width 113 height 6
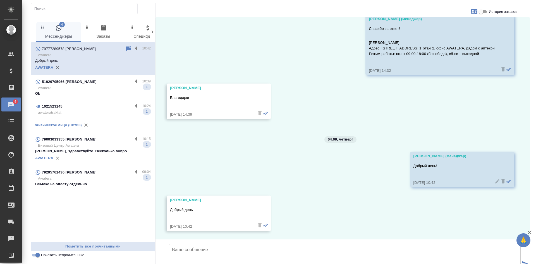
scroll to position [858, 0]
click at [482, 12] on input "История заказов" at bounding box center [481, 11] width 20 height 7
checkbox input "true"
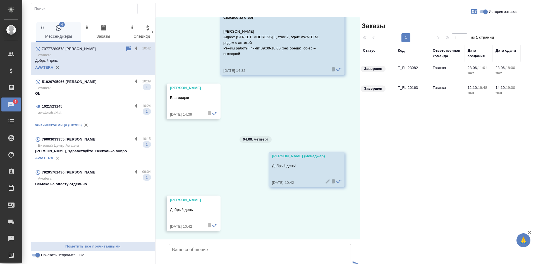
drag, startPoint x: 171, startPoint y: 170, endPoint x: 227, endPoint y: 167, distance: 56.2
click at [221, 195] on div "Велимир-Костреш Маринко Добрый день 04.09.25, 10:42" at bounding box center [194, 212] width 54 height 35
copy div "Велимир-Костреш Маринко"
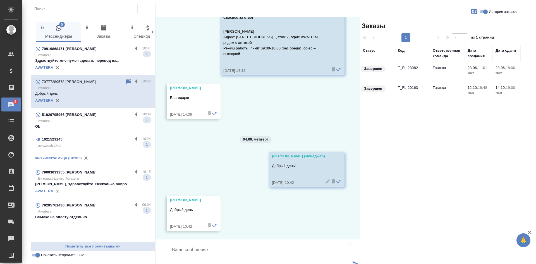
click at [87, 51] on div "79919868471 Сария" at bounding box center [83, 49] width 97 height 7
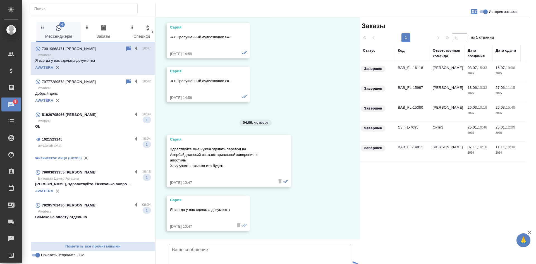
scroll to position [2887, 0]
click at [128, 50] on icon at bounding box center [128, 49] width 7 height 7
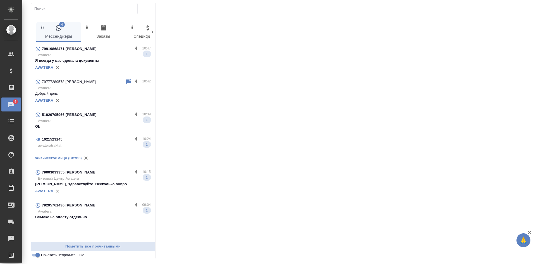
click at [81, 91] on p "Добрый день" at bounding box center [93, 94] width 116 height 6
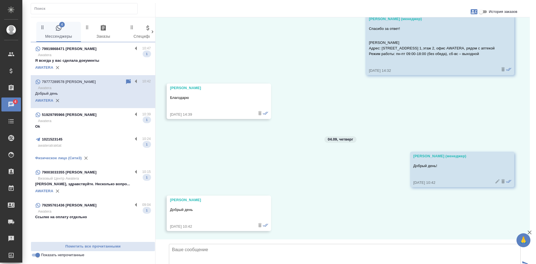
scroll to position [858, 0]
drag, startPoint x: 227, startPoint y: 47, endPoint x: 166, endPoint y: 44, distance: 60.9
click at [166, 44] on div "01.09, понедельник Касаткина Александра (менеджер) Велимир, добрый день! Получи…" at bounding box center [343, 128] width 374 height 222
copy div "Велимир-Костреш Маринко"
click at [233, 144] on div "01.09, понедельник Касаткина Александра (менеджер) Велимир, добрый день! Получи…" at bounding box center [343, 128] width 374 height 222
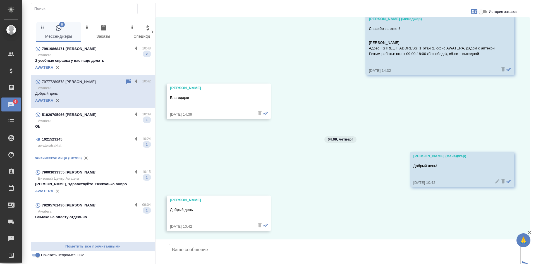
scroll to position [830, 0]
click at [126, 81] on icon at bounding box center [128, 81] width 5 height 5
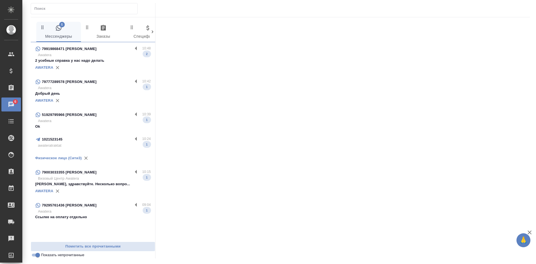
click at [90, 119] on p "Awatera" at bounding box center [94, 121] width 113 height 6
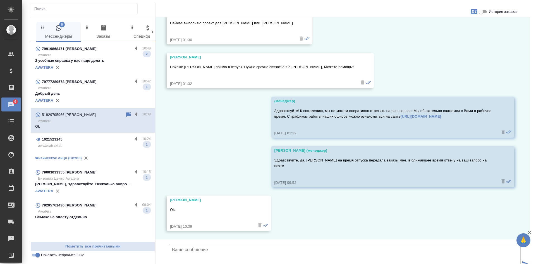
scroll to position [299, 0]
click at [35, 255] on input "Показать непрочитанные" at bounding box center [38, 255] width 20 height 7
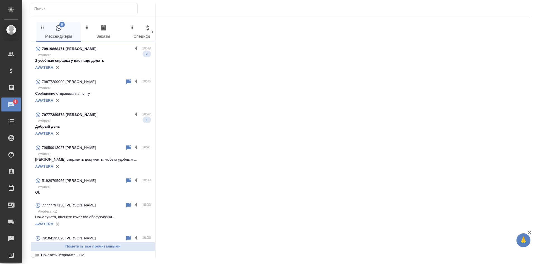
click at [35, 255] on input "Показать непрочитанные" at bounding box center [33, 255] width 20 height 7
checkbox input "true"
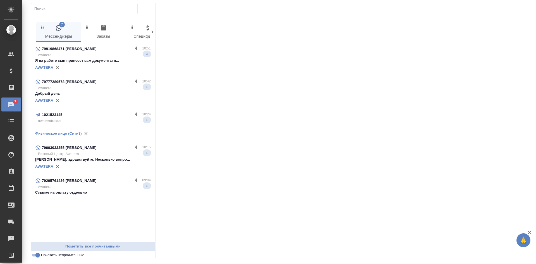
click at [80, 97] on div "AWATERA" at bounding box center [93, 100] width 116 height 8
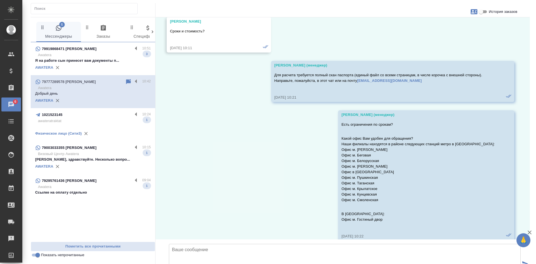
scroll to position [20, 0]
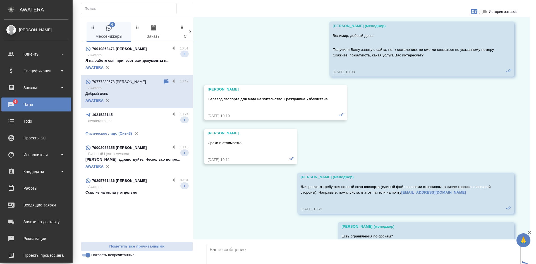
drag, startPoint x: 458, startPoint y: 115, endPoint x: 487, endPoint y: 51, distance: 70.0
click at [458, 115] on div "01.09, понедельник Касаткина Александра (менеджер) Велимир, добрый день! Получи…" at bounding box center [361, 128] width 337 height 222
click at [484, 11] on input "История заказов" at bounding box center [481, 11] width 20 height 7
checkbox input "true"
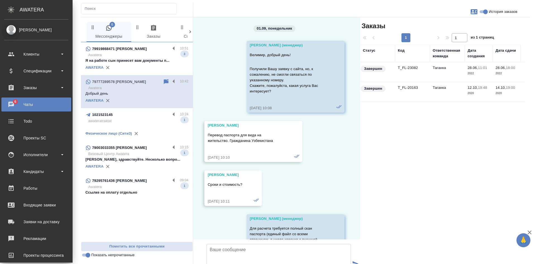
scroll to position [0, 0]
click at [472, 9] on icon "button" at bounding box center [474, 11] width 7 height 5
click at [446, 39] on span "Заявка №54852" at bounding box center [449, 39] width 27 height 6
click at [322, 142] on div at bounding box center [268, 132] width 536 height 264
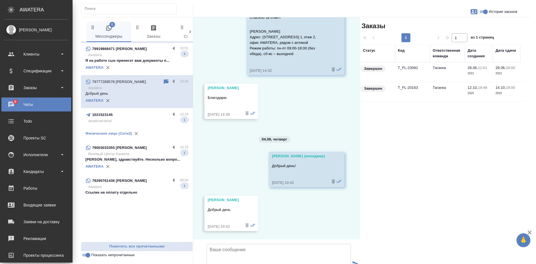
scroll to position [997, 0]
click at [473, 13] on icon "button" at bounding box center [474, 11] width 7 height 7
click at [448, 40] on span "Заявка №54852" at bounding box center [449, 39] width 27 height 6
click at [454, 39] on span "Заявка №54852" at bounding box center [449, 39] width 27 height 6
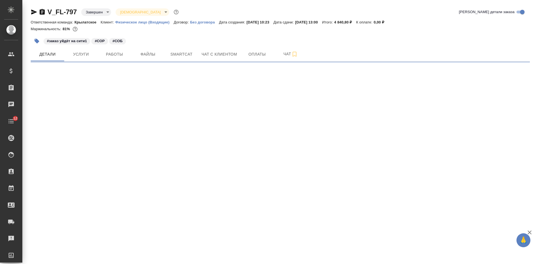
select select "RU"
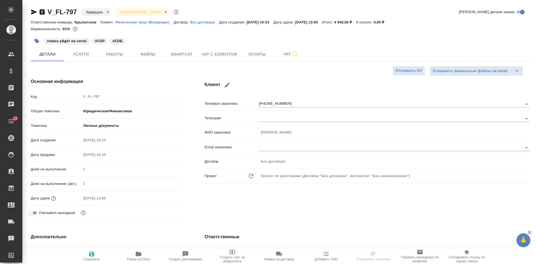
type textarea "x"
type input "Шаблонные документы"
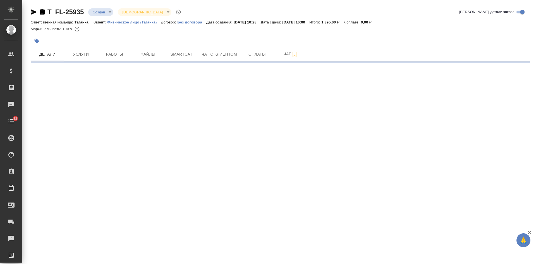
select select "RU"
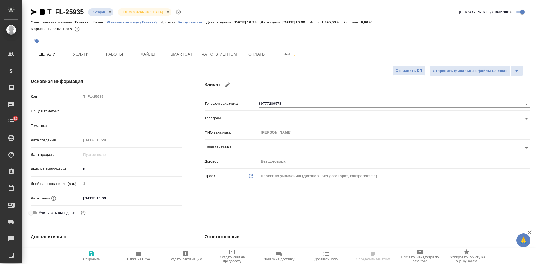
type textarea "x"
click at [231, 54] on span "Чат с клиентом" at bounding box center [219, 54] width 35 height 7
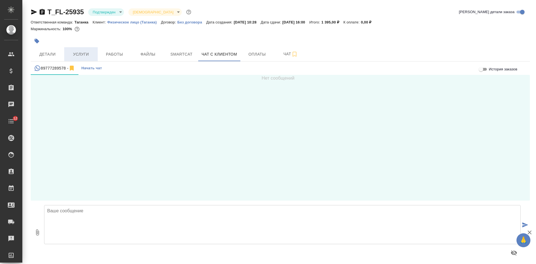
click at [95, 58] on button "Услуги" at bounding box center [81, 54] width 34 height 14
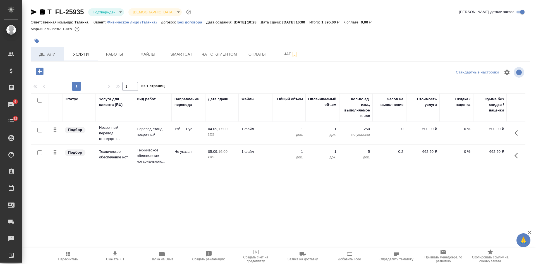
click at [52, 53] on span "Детали" at bounding box center [47, 54] width 27 height 7
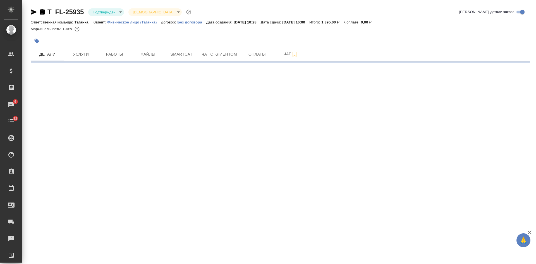
select select "RU"
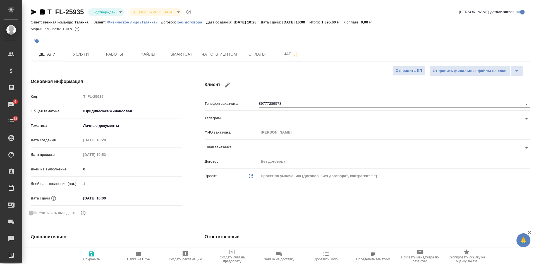
type textarea "x"
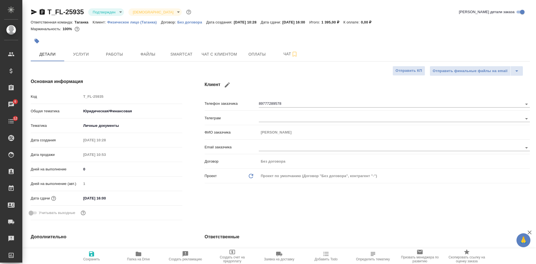
type textarea "x"
click at [219, 52] on span "Чат с клиентом" at bounding box center [219, 54] width 35 height 7
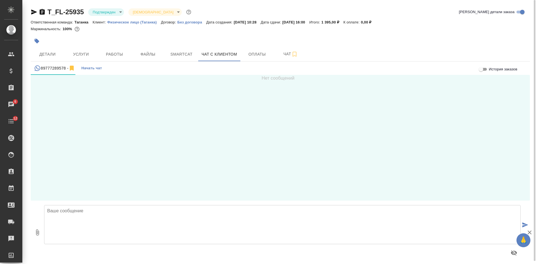
scroll to position [3, 0]
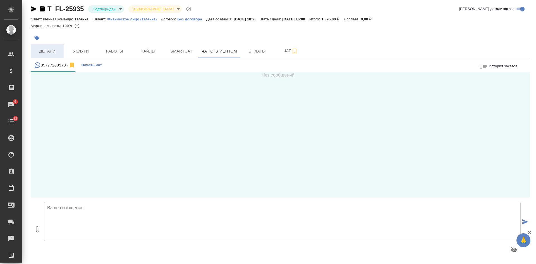
click at [42, 51] on span "Детали" at bounding box center [47, 51] width 27 height 7
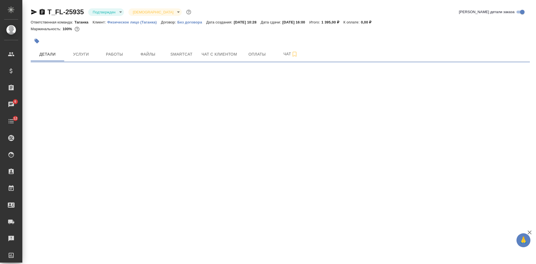
select select "RU"
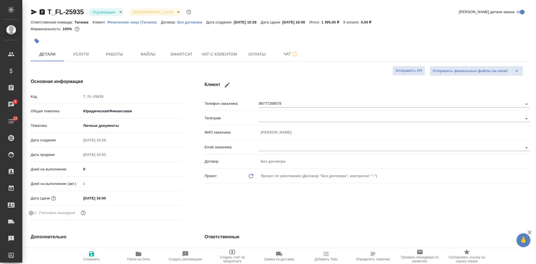
type textarea "x"
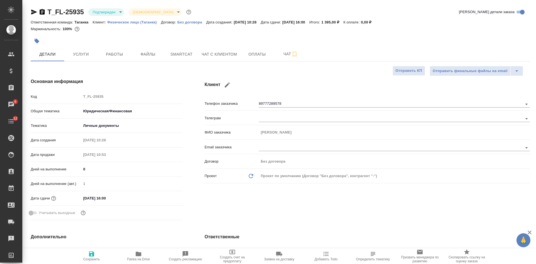
type textarea "x"
click at [42, 11] on icon "button" at bounding box center [42, 12] width 5 height 6
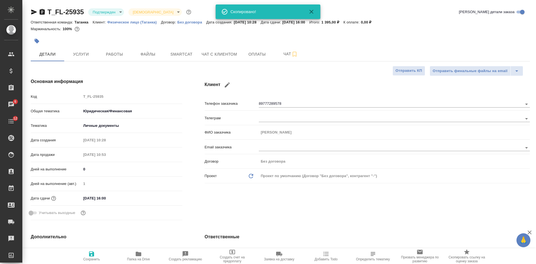
type textarea "x"
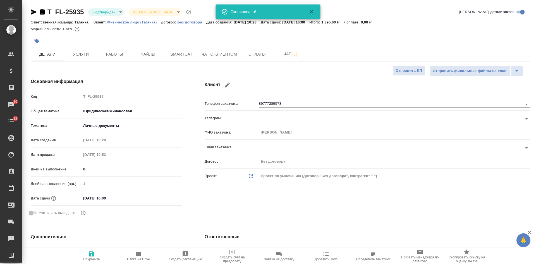
type textarea "x"
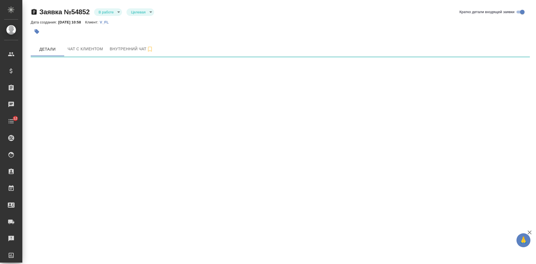
select select "RU"
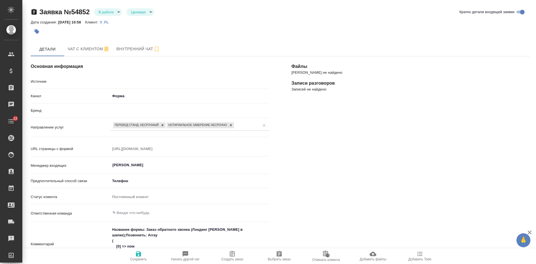
type textarea "x"
click at [186, 19] on div "Дата создания: [DATE] 10:58 Клиент: V_FL" at bounding box center [280, 22] width 499 height 7
click at [95, 49] on span "Чат с клиентом" at bounding box center [89, 49] width 42 height 7
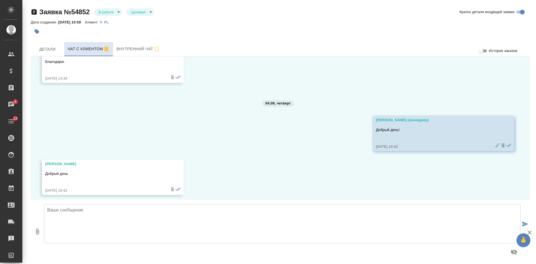
scroll to position [889, 0]
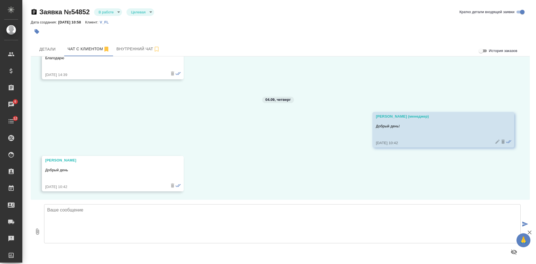
click at [34, 12] on icon "button" at bounding box center [34, 12] width 5 height 6
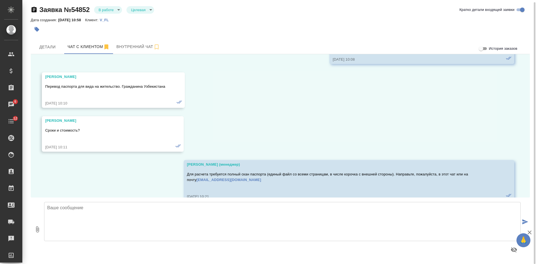
scroll to position [84, 0]
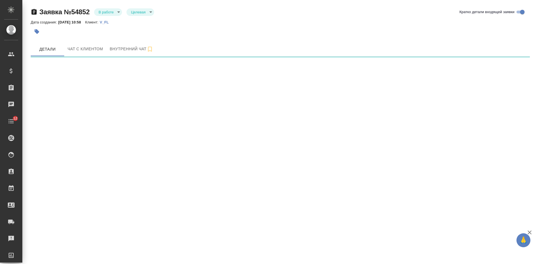
select select "RU"
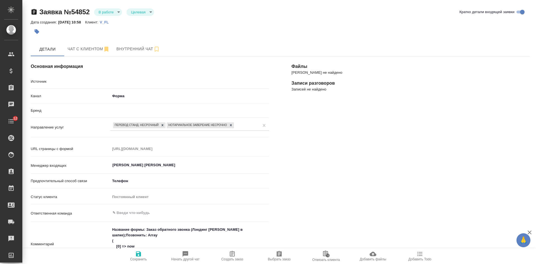
type textarea "x"
click at [334, 258] on span "Отвязать клиента" at bounding box center [326, 260] width 28 height 4
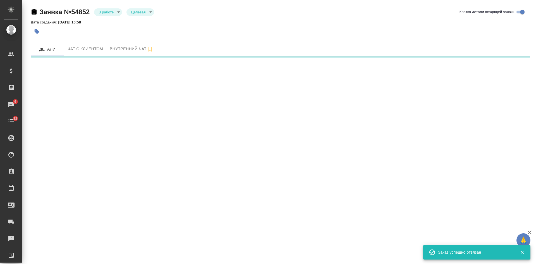
select select "RU"
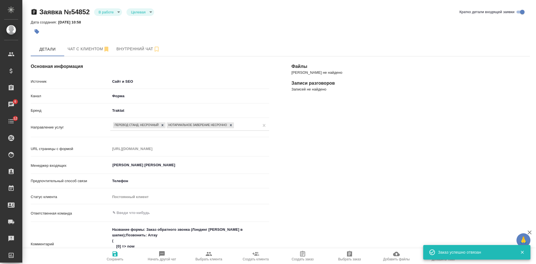
click at [488, 147] on div "[PERSON_NAME] не найдено Записи разговоров Записей не найдено" at bounding box center [410, 266] width 261 height 443
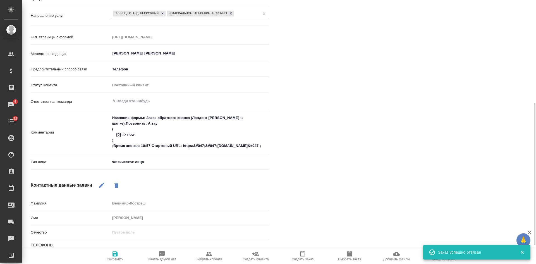
scroll to position [140, 0]
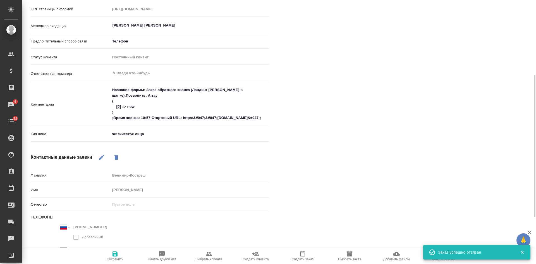
click at [349, 257] on span "Выбрать заказ" at bounding box center [349, 259] width 23 height 4
type textarea "x"
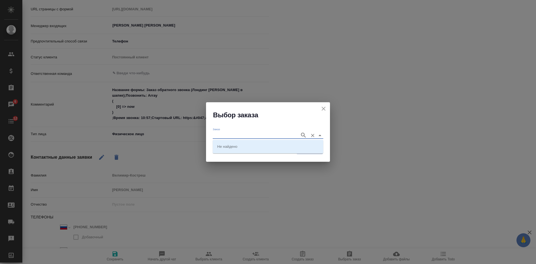
click at [256, 134] on input "Заказ" at bounding box center [255, 135] width 84 height 7
paste input "T_FL-25935"
type input "T_FL-25935"
click at [264, 146] on li "T_FL-25935" at bounding box center [268, 146] width 111 height 10
type input "T_FL-25935"
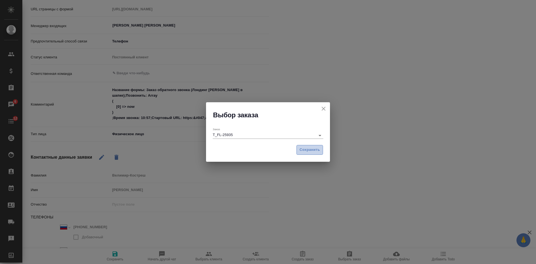
click at [310, 148] on span "Сохранить" at bounding box center [310, 150] width 20 height 6
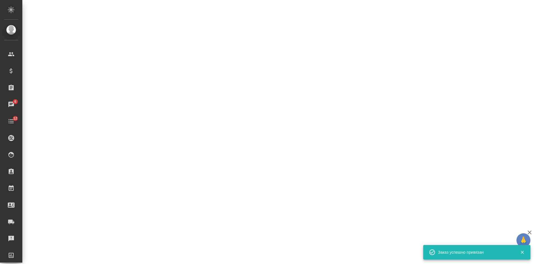
select select "RU"
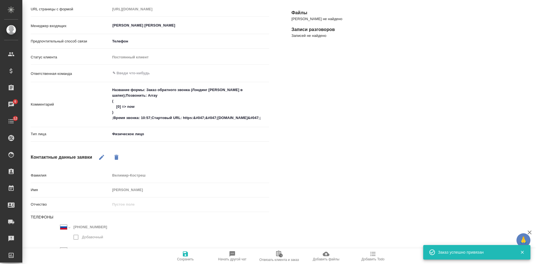
type textarea "x"
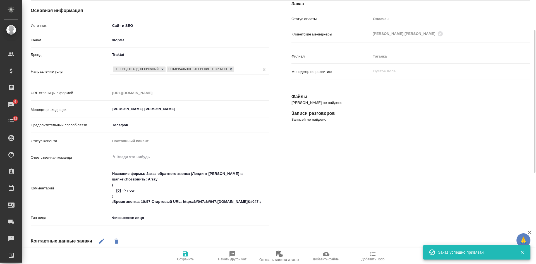
scroll to position [0, 0]
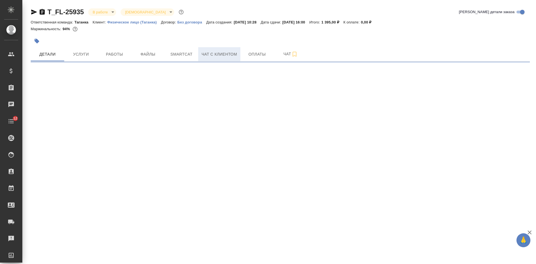
select select "RU"
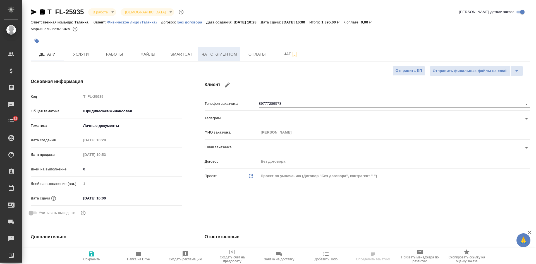
type textarea "x"
click at [224, 55] on span "Чат с клиентом" at bounding box center [219, 54] width 35 height 7
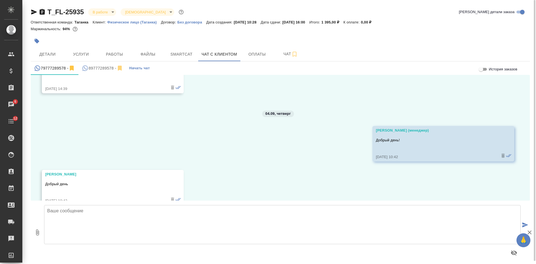
scroll to position [879, 0]
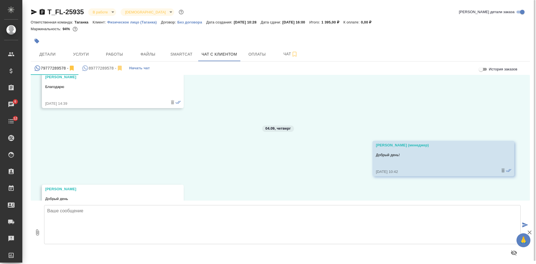
click at [103, 70] on div "89777289578 -" at bounding box center [102, 68] width 41 height 7
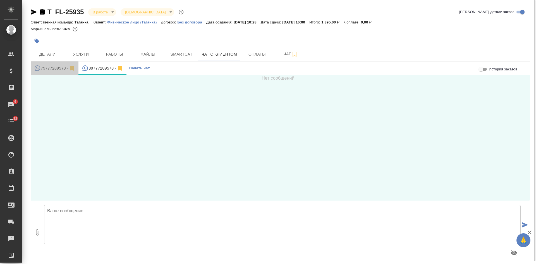
click at [47, 67] on div "79777289578 -" at bounding box center [54, 68] width 41 height 7
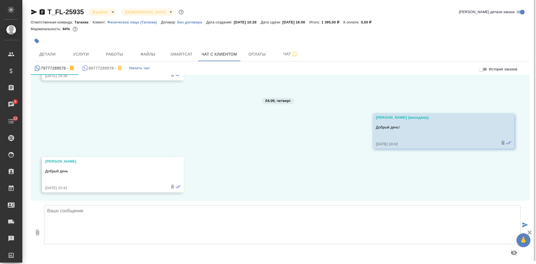
scroll to position [907, 0]
click at [100, 68] on div "89777289578 -" at bounding box center [102, 68] width 41 height 7
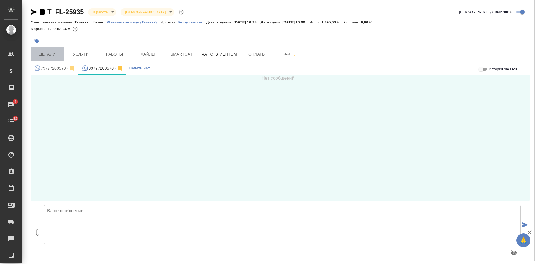
click at [57, 53] on span "Детали" at bounding box center [47, 54] width 27 height 7
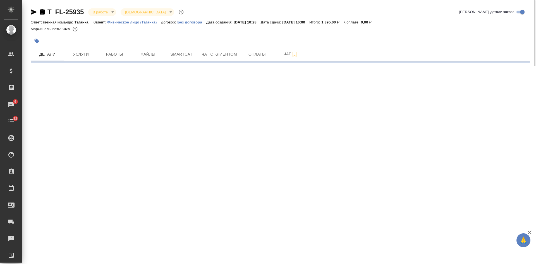
select select "RU"
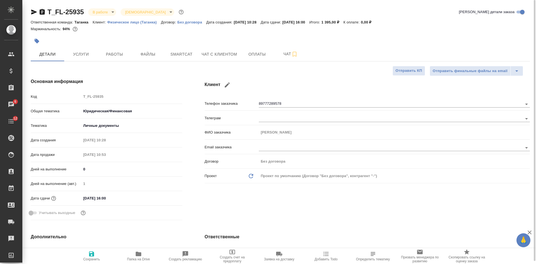
type textarea "x"
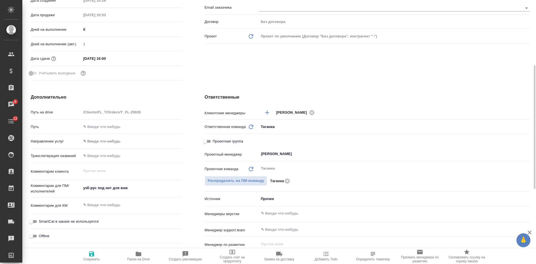
scroll to position [84, 0]
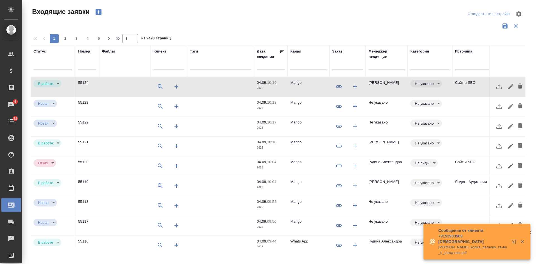
select select "RU"
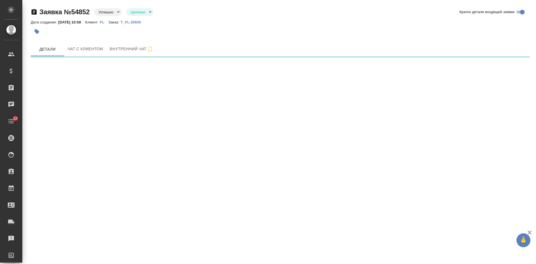
click at [107, 22] on p "FL" at bounding box center [104, 22] width 9 height 4
select select "RU"
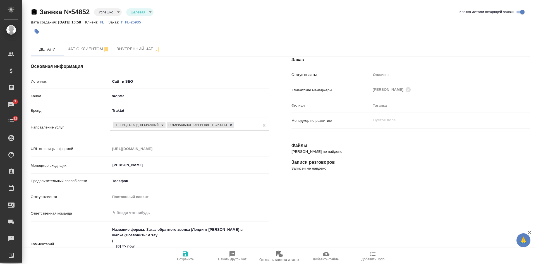
click at [179, 29] on div at bounding box center [197, 31] width 333 height 12
click at [144, 23] on p "T_FL-25935" at bounding box center [133, 22] width 25 height 4
type textarea "x"
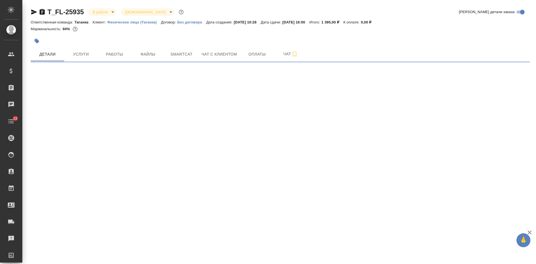
select select "RU"
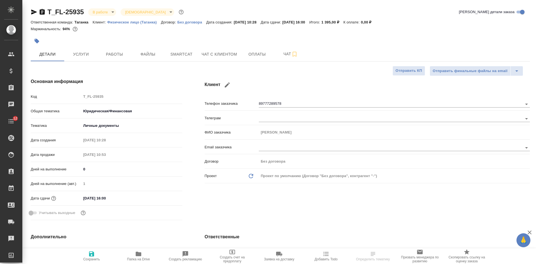
type textarea "x"
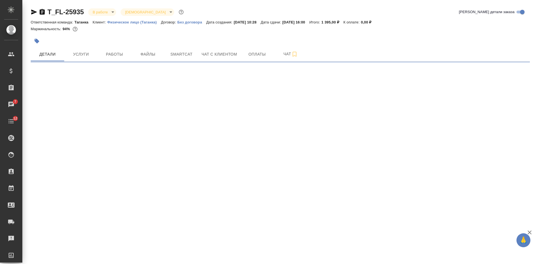
select select "RU"
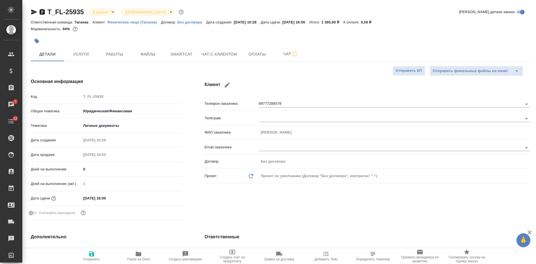
type textarea "x"
drag, startPoint x: 340, startPoint y: 84, endPoint x: 287, endPoint y: 72, distance: 54.2
click at [340, 84] on h4 "Клиент" at bounding box center [367, 84] width 325 height 13
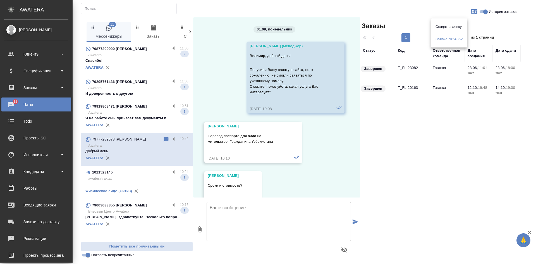
scroll to position [997, 0]
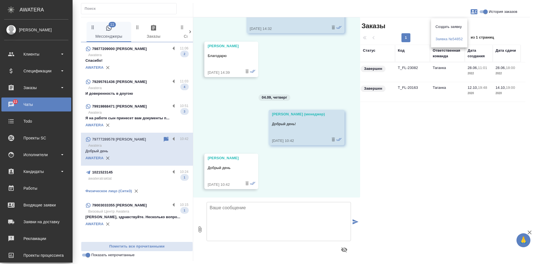
click at [130, 58] on div at bounding box center [268, 132] width 536 height 264
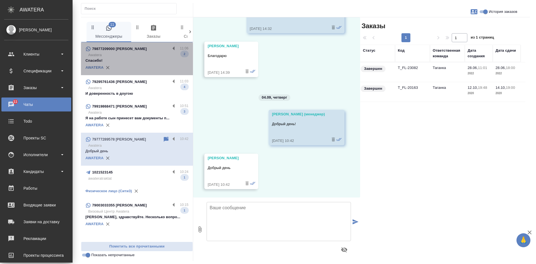
click at [130, 58] on p "Спасибо!" at bounding box center [136, 61] width 103 height 6
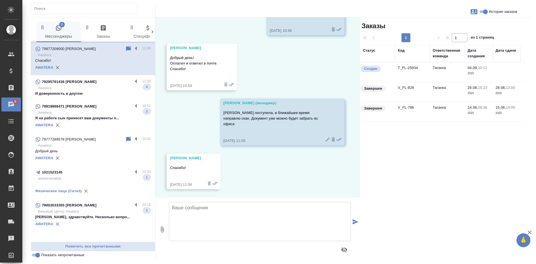
scroll to position [1901, 0]
click at [103, 115] on p "Awatera" at bounding box center [94, 113] width 113 height 6
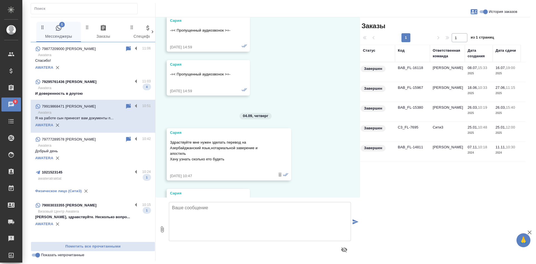
scroll to position [2980, 0]
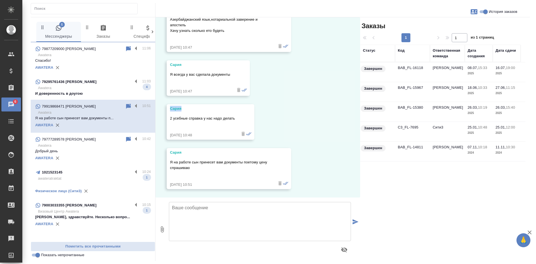
drag, startPoint x: 187, startPoint y: 109, endPoint x: 169, endPoint y: 109, distance: 17.9
click at [169, 109] on div "Сария 2 усебные справка у нас надо делать 04.09.25, 10:48" at bounding box center [211, 121] width 88 height 35
copy div "Сария"
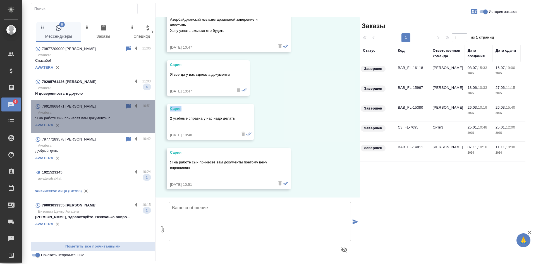
click at [130, 106] on icon at bounding box center [128, 106] width 5 height 5
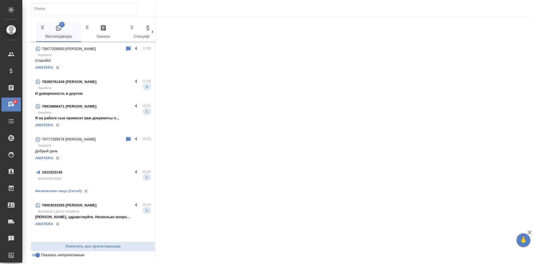
click at [35, 256] on input "Показать непрочитанные" at bounding box center [38, 255] width 20 height 7
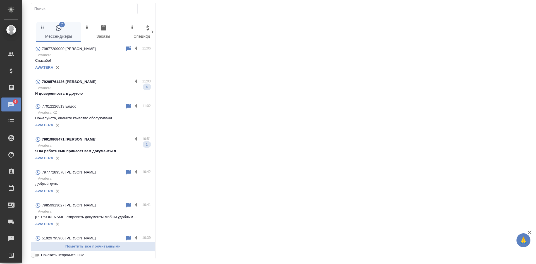
click at [35, 256] on input "Показать непрочитанные" at bounding box center [33, 255] width 20 height 7
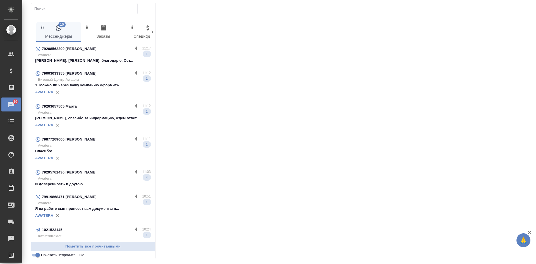
click at [93, 54] on p "Awatera" at bounding box center [94, 55] width 113 height 6
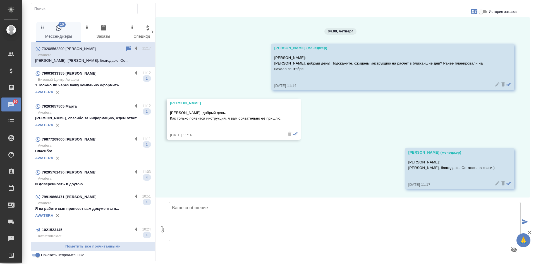
scroll to position [1607, 0]
click at [88, 80] on p "Визовый Центр Awatera" at bounding box center [94, 80] width 113 height 6
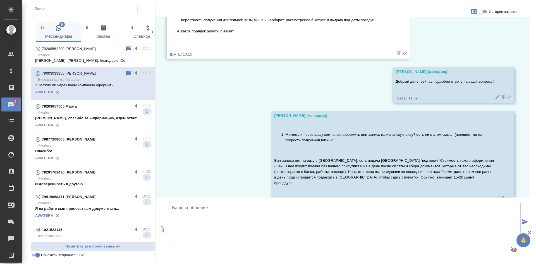
scroll to position [786, 0]
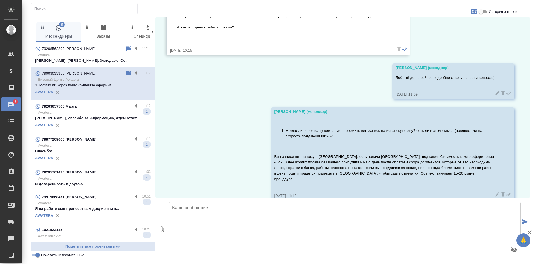
click at [103, 121] on div "AWATERA" at bounding box center [93, 125] width 116 height 8
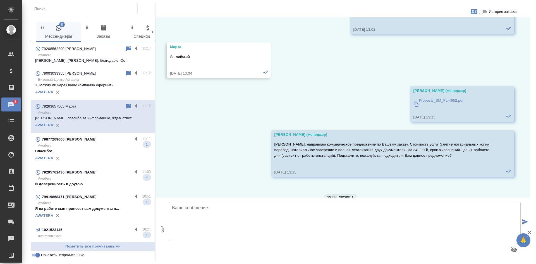
scroll to position [2284, 0]
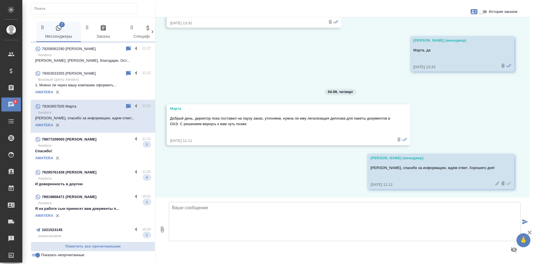
click at [63, 147] on p "Awatera" at bounding box center [94, 146] width 113 height 6
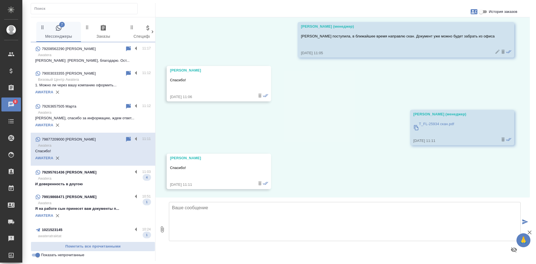
scroll to position [1877, 0]
click at [35, 255] on input "Показать непрочитанные" at bounding box center [38, 255] width 20 height 7
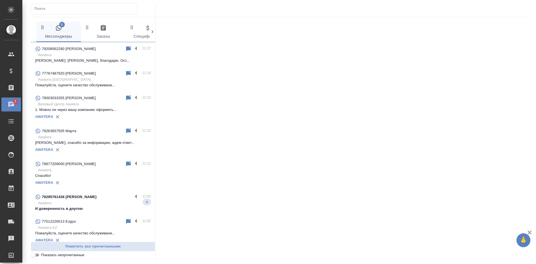
click at [35, 255] on input "Показать непрочитанные" at bounding box center [33, 255] width 20 height 7
checkbox input "true"
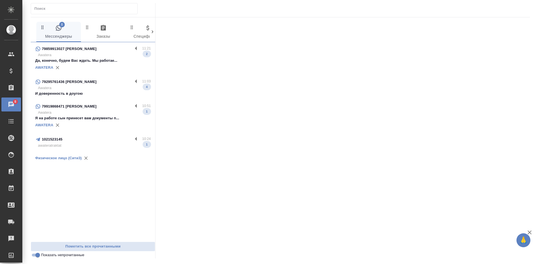
click at [96, 57] on p "Awatera" at bounding box center [94, 55] width 113 height 6
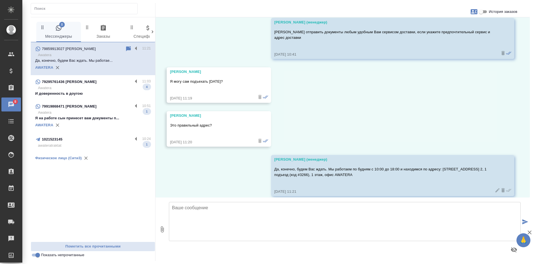
scroll to position [1990, 0]
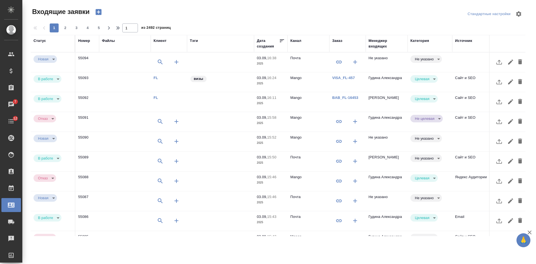
select select "RU"
click at [230, 65] on td at bounding box center [220, 62] width 67 height 20
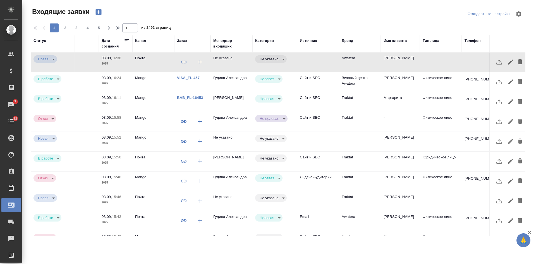
scroll to position [0, 156]
click at [217, 46] on div "Менеджер входящих" at bounding box center [230, 43] width 36 height 11
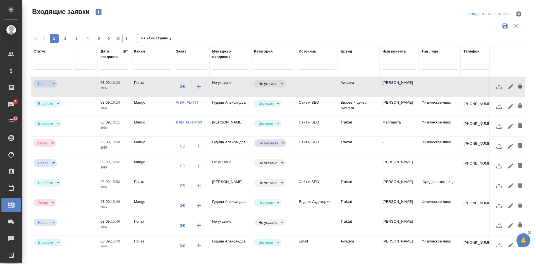
click at [219, 64] on input "text" at bounding box center [230, 66] width 36 height 7
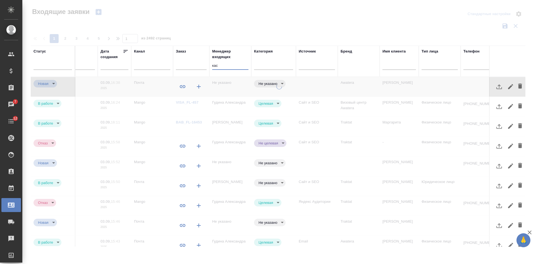
type input "кас"
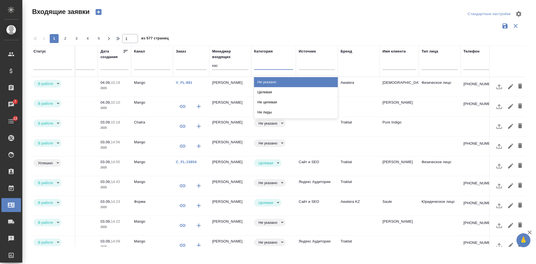
click at [266, 65] on div at bounding box center [273, 64] width 39 height 8
click at [271, 80] on div "Не указано" at bounding box center [296, 82] width 84 height 10
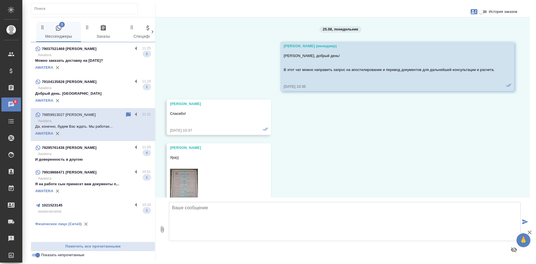
scroll to position [1990, 0]
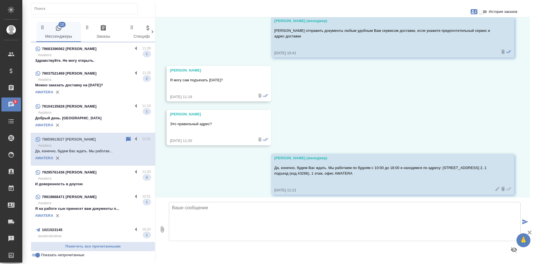
click at [85, 63] on p "Здравствуйте. Не могу открыть." at bounding box center [93, 61] width 116 height 6
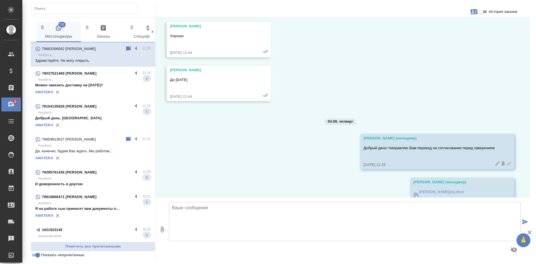
scroll to position [3307, 0]
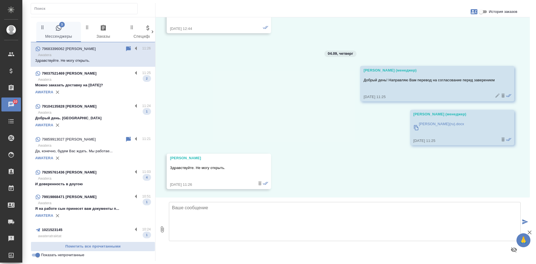
click at [126, 49] on icon at bounding box center [128, 48] width 5 height 5
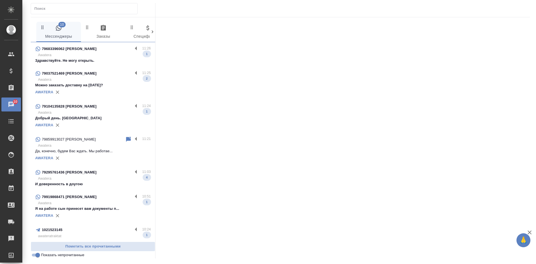
click at [102, 121] on p "Добрый день. [GEOGRAPHIC_DATA]" at bounding box center [93, 118] width 116 height 6
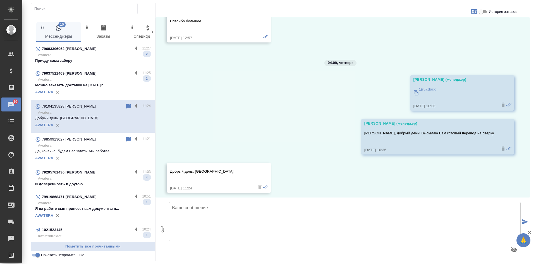
scroll to position [755, 0]
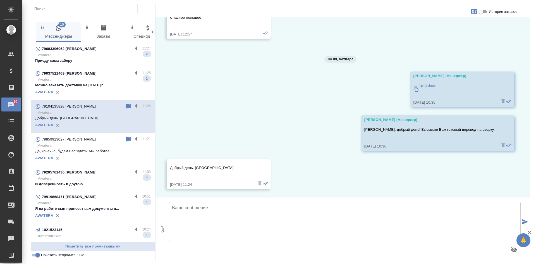
click at [36, 258] on input "Показать непрочитанные" at bounding box center [38, 255] width 20 height 7
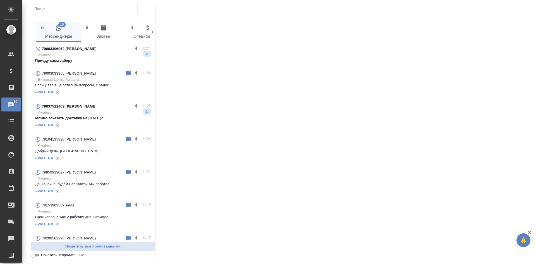
click at [36, 258] on input "Показать непрочитанные" at bounding box center [33, 255] width 20 height 7
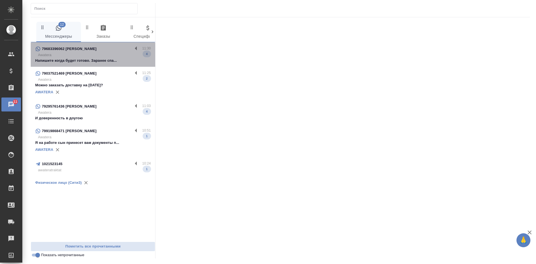
click at [101, 62] on p "Напишите когда будет готово. Заранее спа..." at bounding box center [93, 61] width 116 height 6
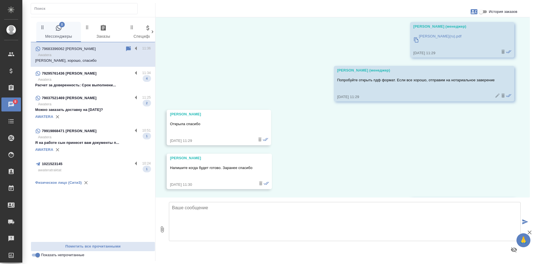
scroll to position [3570, 0]
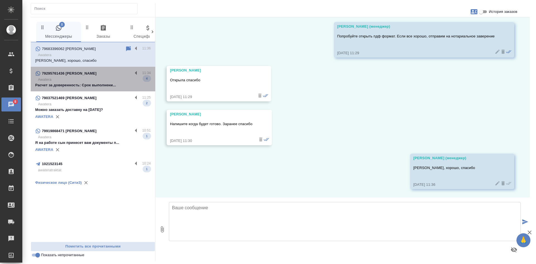
click at [88, 81] on p "Awatera" at bounding box center [94, 80] width 113 height 6
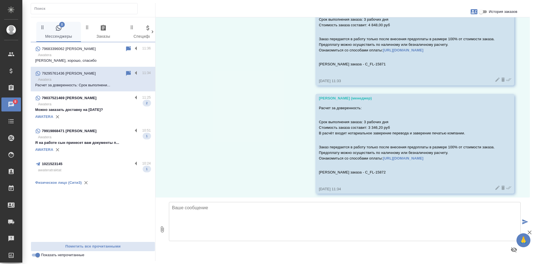
scroll to position [2100, 0]
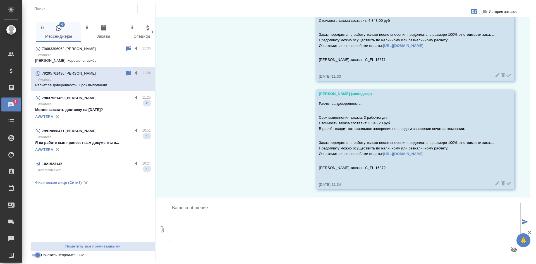
click at [36, 256] on input "Показать непрочитанные" at bounding box center [38, 255] width 20 height 7
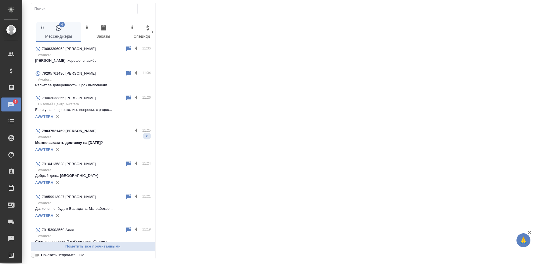
click at [36, 256] on input "Показать непрочитанные" at bounding box center [33, 255] width 20 height 7
checkbox input "true"
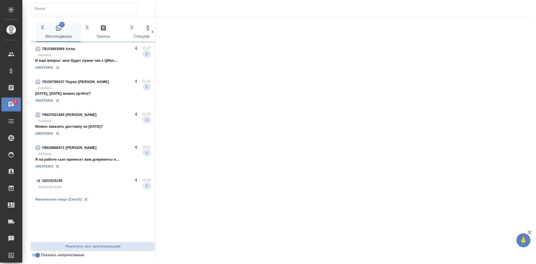
click at [99, 95] on p "Сегодня, завтра можно пртйти?" at bounding box center [93, 94] width 116 height 6
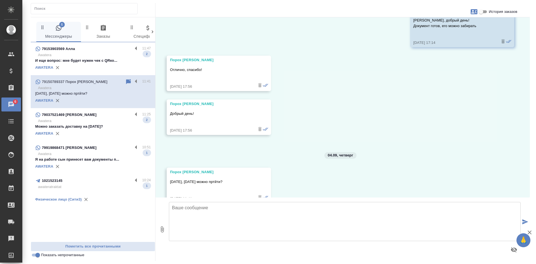
scroll to position [1433, 0]
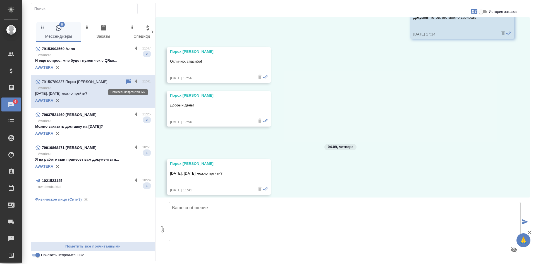
click at [130, 81] on icon at bounding box center [128, 81] width 5 height 5
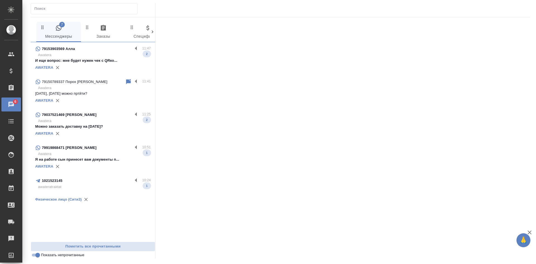
click at [92, 62] on p "И еще вопрос: мне будет нужен чек с QRко..." at bounding box center [93, 61] width 116 height 6
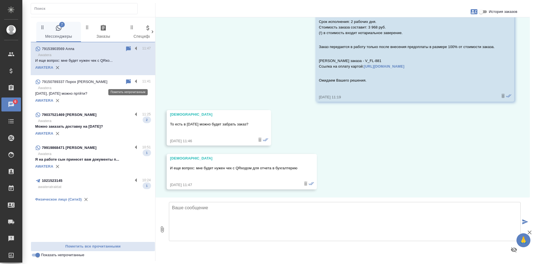
scroll to position [279, 0]
click at [128, 82] on icon at bounding box center [128, 81] width 5 height 5
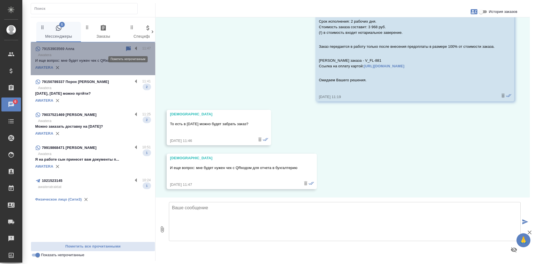
click at [127, 49] on icon at bounding box center [128, 48] width 5 height 5
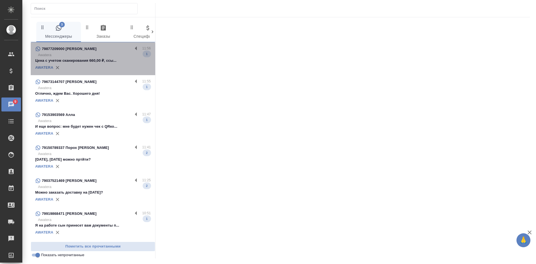
click at [106, 61] on p "Цена с учетом сканирования 660,00 ₽, ссы..." at bounding box center [93, 61] width 116 height 6
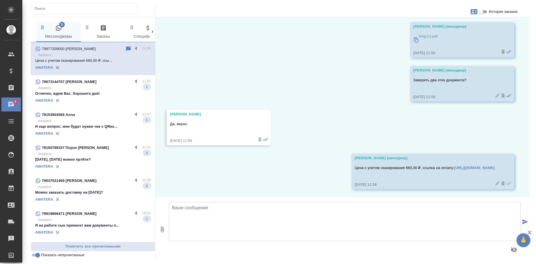
scroll to position [2101, 0]
click at [93, 99] on div "AWATERA" at bounding box center [93, 100] width 116 height 8
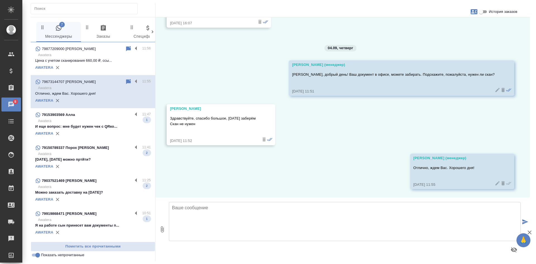
scroll to position [809, 0]
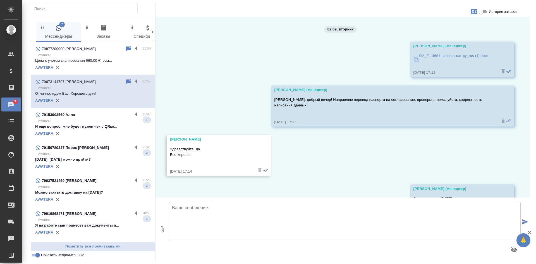
scroll to position [809, 0]
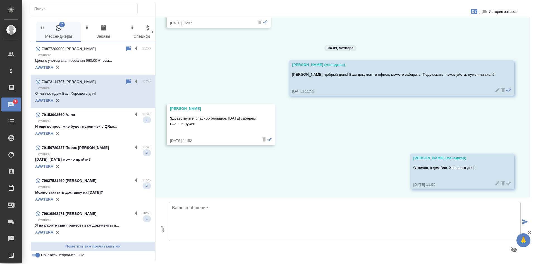
drag, startPoint x: 387, startPoint y: 147, endPoint x: 381, endPoint y: 147, distance: 5.9
click at [387, 147] on div "02.09, вторник Шульгина Анна (менеджер) SM_FL-4681 паспорт кит-ру_rus (1).docx …" at bounding box center [343, 107] width 374 height 180
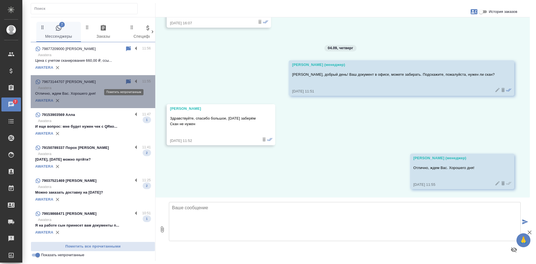
click at [126, 80] on icon at bounding box center [128, 81] width 5 height 5
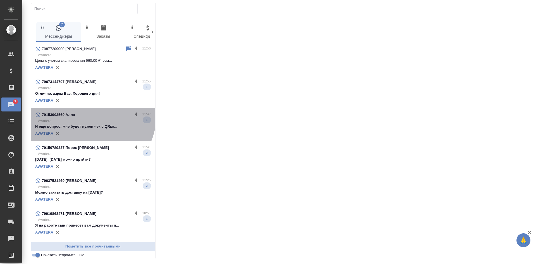
click at [89, 115] on div "79153903569 Алла" at bounding box center [83, 114] width 97 height 7
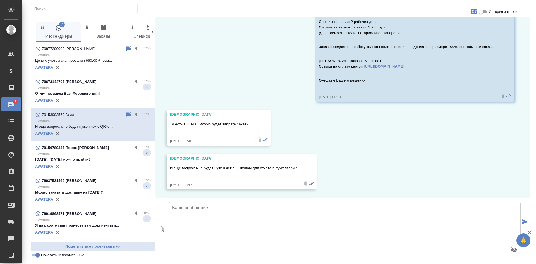
scroll to position [279, 0]
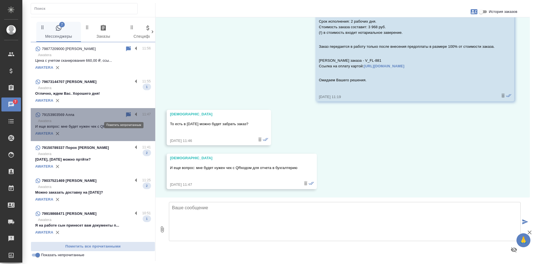
click at [126, 115] on icon at bounding box center [128, 114] width 5 height 5
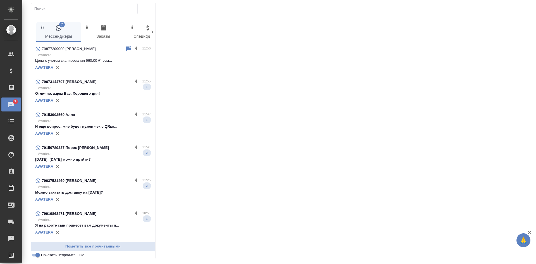
click at [117, 97] on div "AWATERA" at bounding box center [93, 100] width 116 height 8
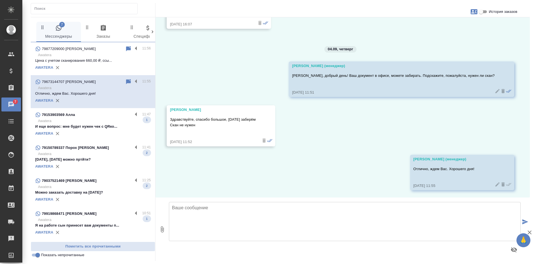
scroll to position [809, 0]
click at [83, 154] on p "Awatera" at bounding box center [94, 154] width 113 height 6
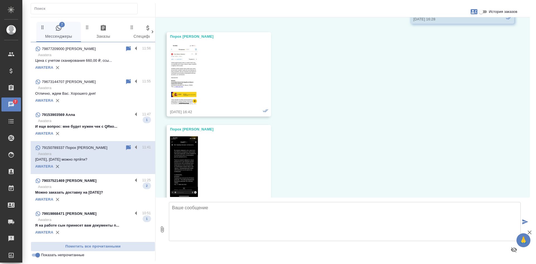
scroll to position [1433, 0]
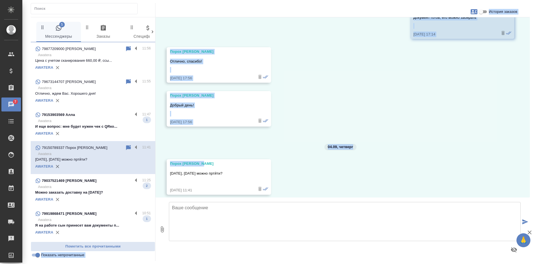
drag, startPoint x: 204, startPoint y: 157, endPoint x: 155, endPoint y: 159, distance: 48.6
click at [155, 159] on div "5 Мессенджеры 0 Заказы 0 Спецификации 0 Клиенты 0 Входящие 0 Тендеры 0 Исполнит…" at bounding box center [280, 139] width 499 height 244
click at [181, 161] on div "Порох Екатерина" at bounding box center [211, 164] width 82 height 6
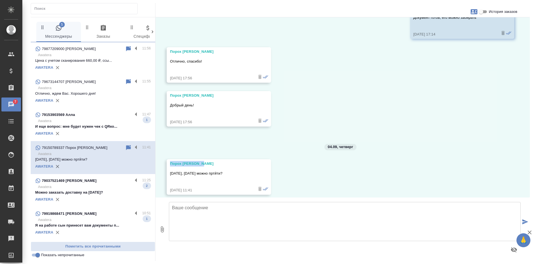
drag, startPoint x: 170, startPoint y: 158, endPoint x: 204, endPoint y: 157, distance: 33.8
click at [204, 161] on div "Порох Екатерина" at bounding box center [211, 164] width 82 height 6
copy div "Порох Екатерина"
drag, startPoint x: 123, startPoint y: 148, endPoint x: 149, endPoint y: 150, distance: 26.8
click at [126, 149] on icon at bounding box center [128, 147] width 5 height 5
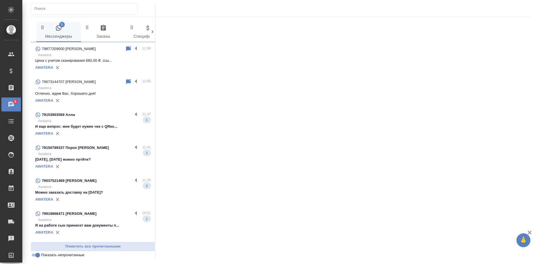
click at [122, 148] on div "79150789337 Порох Екатерина" at bounding box center [83, 147] width 97 height 7
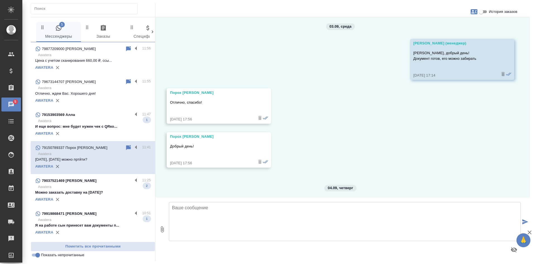
scroll to position [1378, 0]
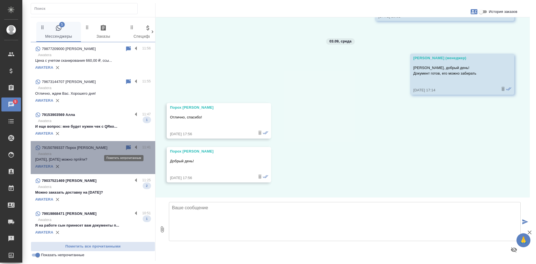
click at [126, 146] on icon at bounding box center [128, 147] width 5 height 5
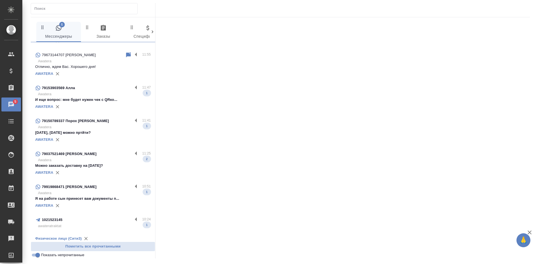
scroll to position [31, 0]
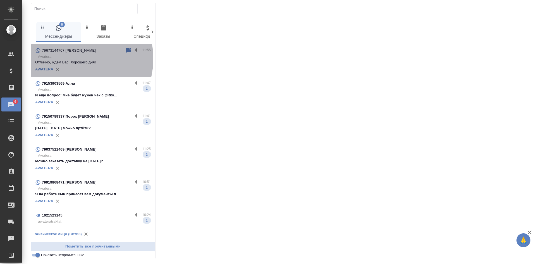
click at [69, 59] on p "Awatera" at bounding box center [94, 57] width 113 height 6
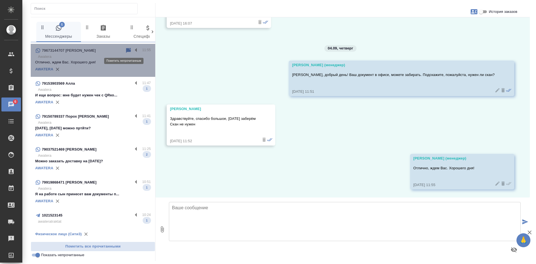
scroll to position [809, 0]
click at [126, 51] on icon at bounding box center [128, 50] width 5 height 5
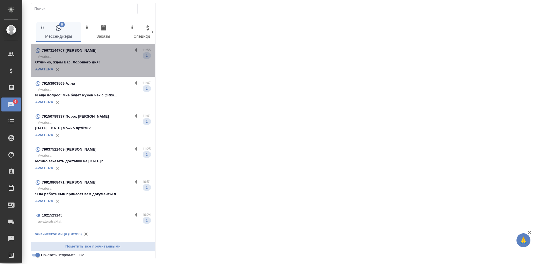
click at [96, 60] on p "Отлично, ждем Вас. Хорошего дня!" at bounding box center [93, 62] width 116 height 6
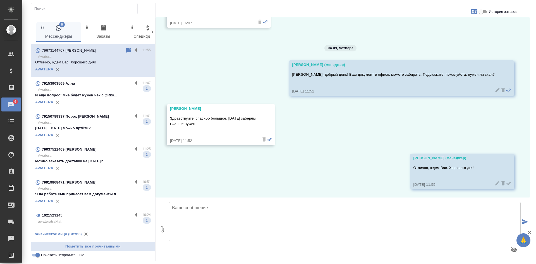
click at [88, 129] on p "Сегодня, завтра можно пртйти?" at bounding box center [93, 128] width 116 height 6
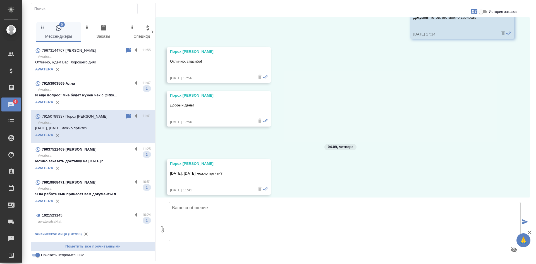
click at [484, 12] on input "История заказов" at bounding box center [481, 11] width 20 height 7
checkbox input "true"
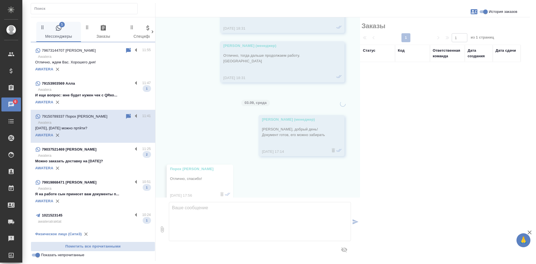
scroll to position [1556, 0]
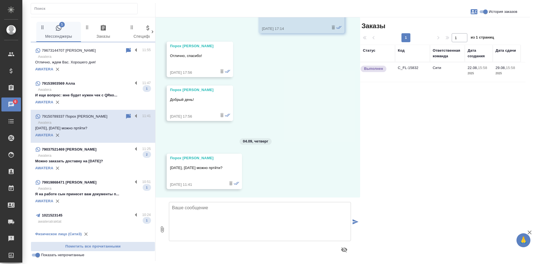
click at [407, 74] on td "C_FL-15832" at bounding box center [412, 72] width 35 height 20
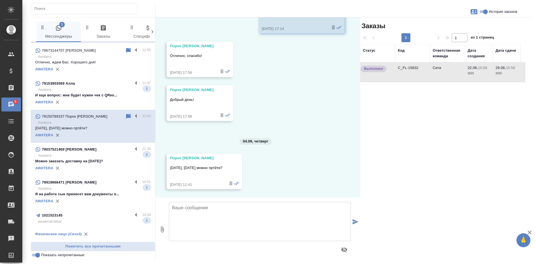
click at [97, 159] on p "Можно заказать доставку на сегодня?" at bounding box center [93, 161] width 116 height 6
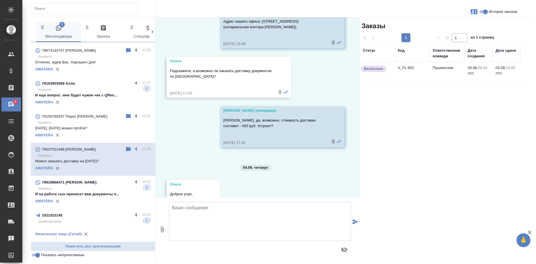
scroll to position [2928, 0]
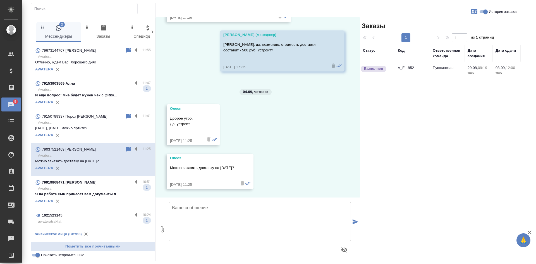
click at [410, 72] on td "V_FL-852" at bounding box center [412, 72] width 35 height 20
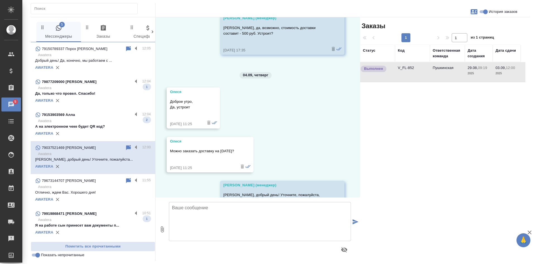
scroll to position [2978, 0]
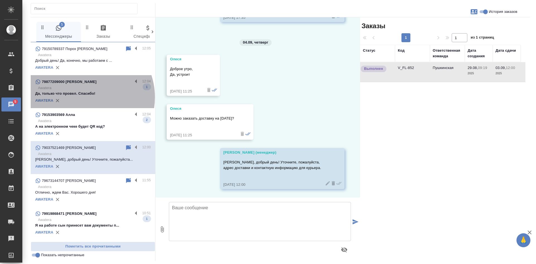
click at [84, 97] on div "AWATERA" at bounding box center [93, 100] width 116 height 8
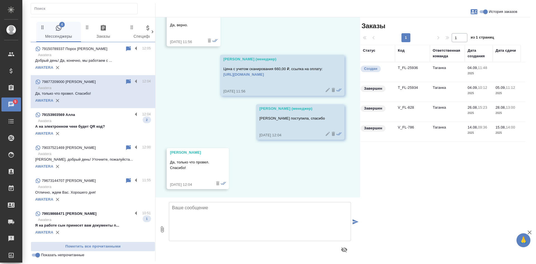
scroll to position [2323, 0]
click at [36, 255] on input "Показать непрочитанные" at bounding box center [38, 255] width 20 height 7
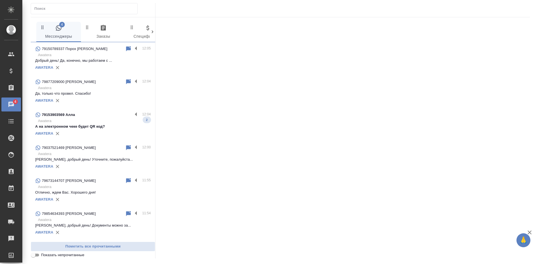
click at [36, 255] on input "Показать непрочитанные" at bounding box center [33, 255] width 20 height 7
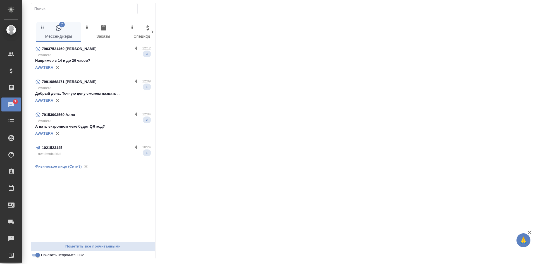
click at [94, 88] on p "Awatera" at bounding box center [94, 88] width 113 height 6
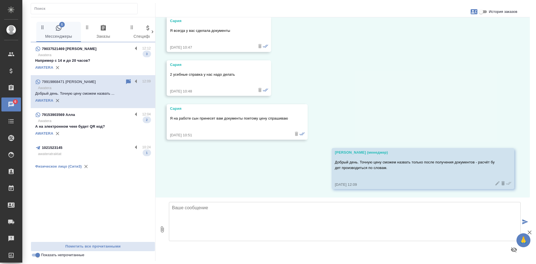
scroll to position [2806, 0]
click at [35, 255] on input "Показать непрочитанные" at bounding box center [38, 255] width 20 height 7
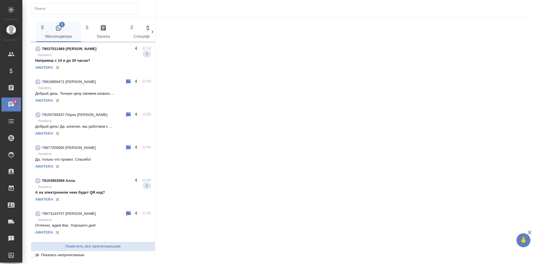
click at [34, 255] on input "Показать непрочитанные" at bounding box center [33, 255] width 20 height 7
checkbox input "true"
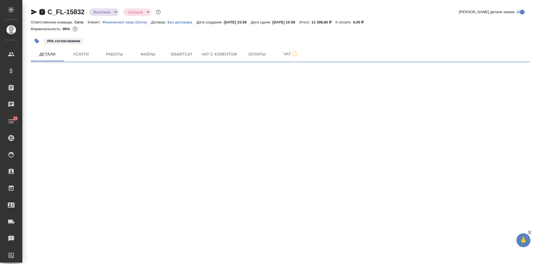
drag, startPoint x: 41, startPoint y: 10, endPoint x: 56, endPoint y: 10, distance: 15.1
click at [42, 10] on icon "button" at bounding box center [42, 12] width 5 height 6
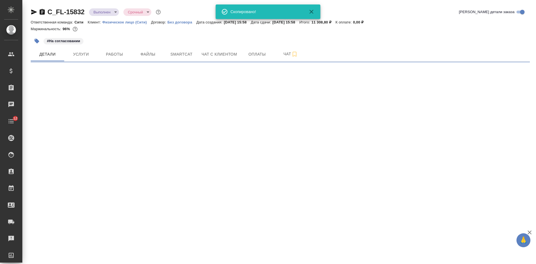
select select "RU"
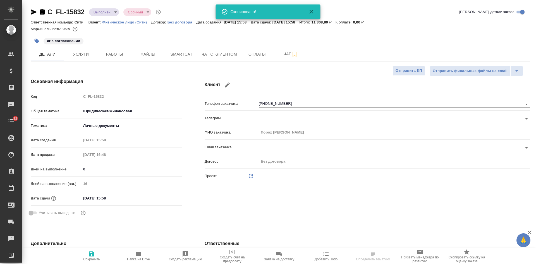
type textarea "x"
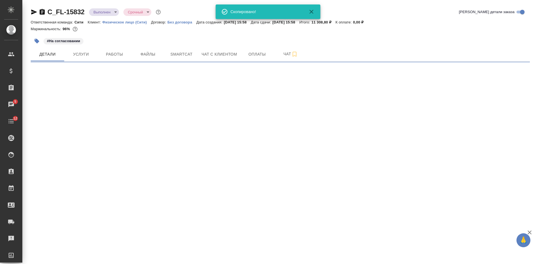
select select "RU"
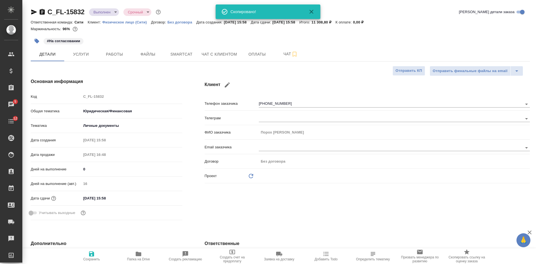
type textarea "x"
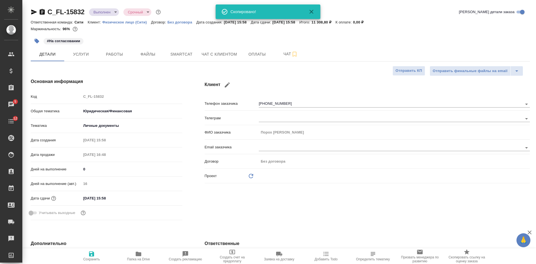
type textarea "x"
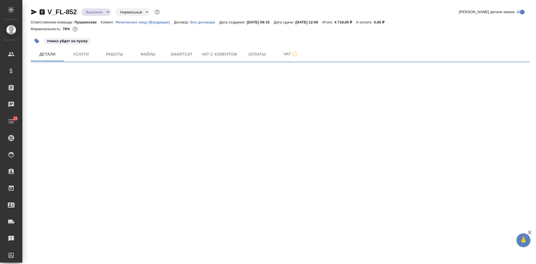
click at [41, 11] on icon "button" at bounding box center [42, 12] width 5 height 6
select select "RU"
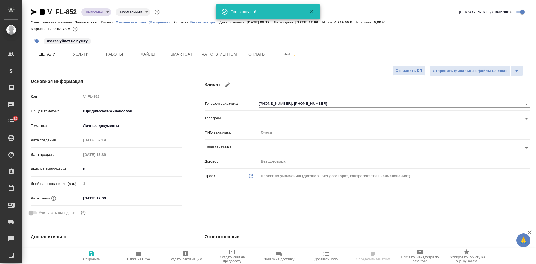
type textarea "x"
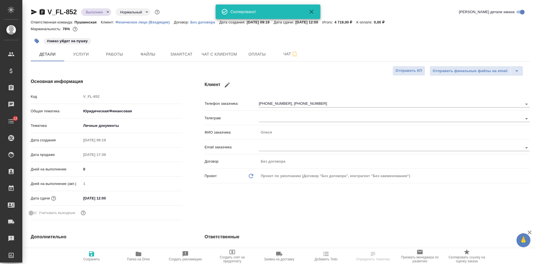
type textarea "x"
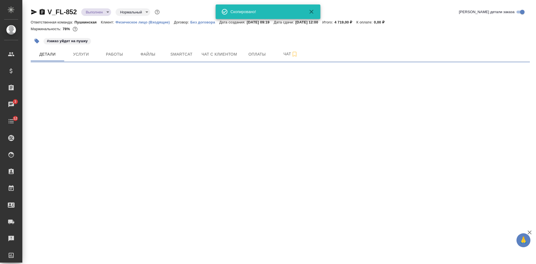
select select "RU"
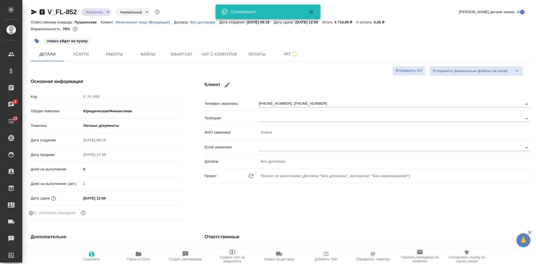
type textarea "x"
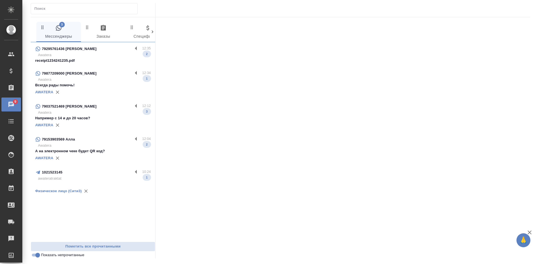
click at [87, 87] on p "Всегда рады помочь!" at bounding box center [93, 85] width 116 height 6
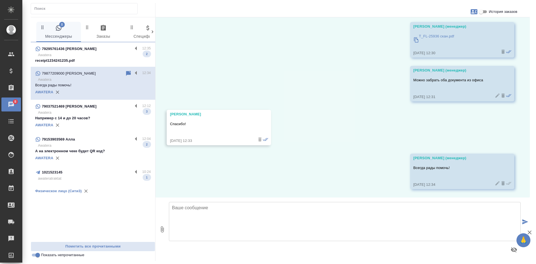
scroll to position [2414, 0]
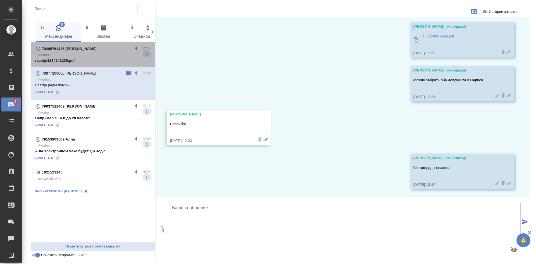
click at [83, 58] on p "receipt1234241235.pdf" at bounding box center [93, 61] width 116 height 6
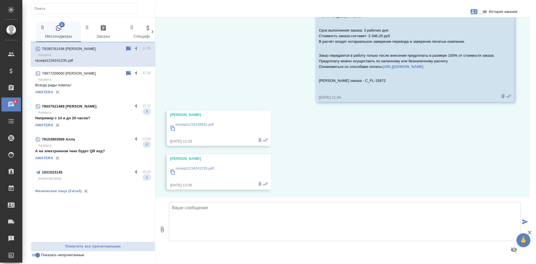
scroll to position [2187, 0]
click at [40, 255] on input "Показать непрочитанные" at bounding box center [38, 255] width 20 height 7
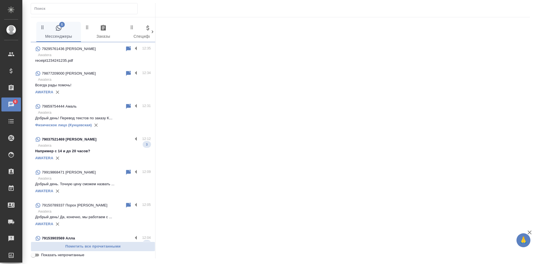
click at [40, 255] on input "Показать непрочитанные" at bounding box center [33, 255] width 20 height 7
checkbox input "true"
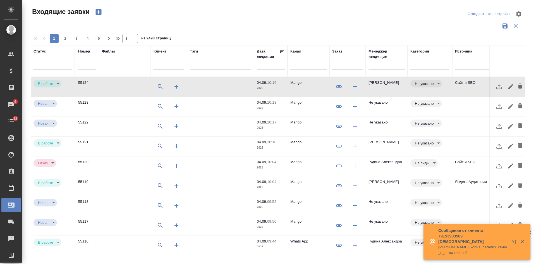
select select "RU"
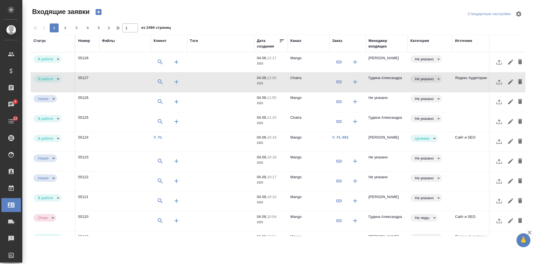
select select "RU"
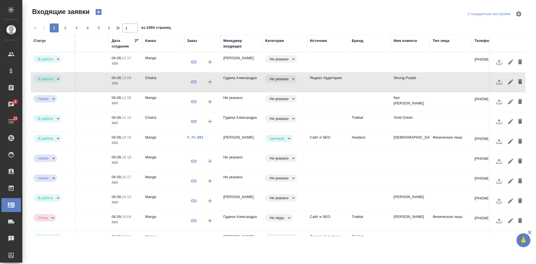
scroll to position [0, 156]
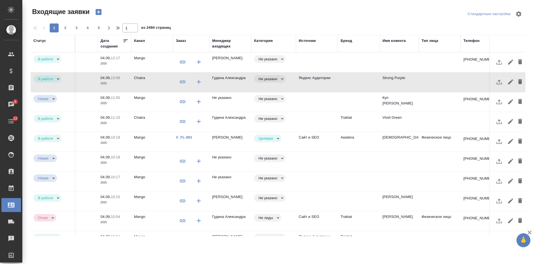
click at [369, 61] on td at bounding box center [359, 62] width 42 height 20
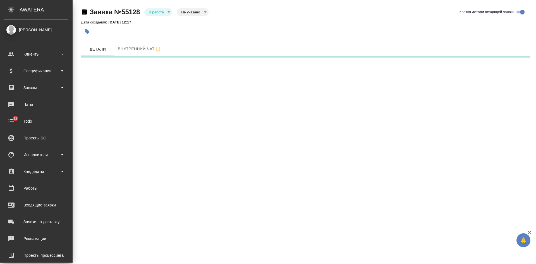
select select "RU"
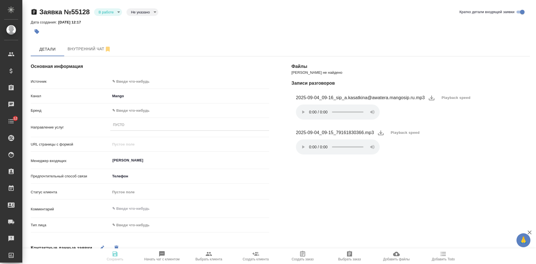
type textarea "x"
click at [137, 79] on body "🙏 .cls-1 fill:#fff; AWATERA Kasatkina Aleksandra Клиенты Спецификации Заказы Ча…" at bounding box center [268, 132] width 536 height 264
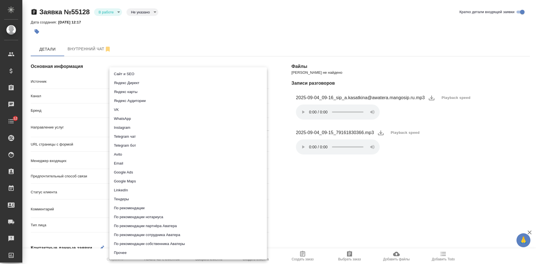
click at [129, 76] on li "Сайт и SEO" at bounding box center [187, 74] width 157 height 9
type input "seo"
type textarea "x"
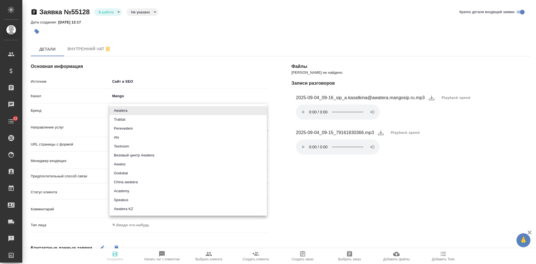
click at [126, 106] on body "🙏 .cls-1 fill:#fff; AWATERA Kasatkina Aleksandra Клиенты Спецификации Заказы Ча…" at bounding box center [268, 132] width 536 height 264
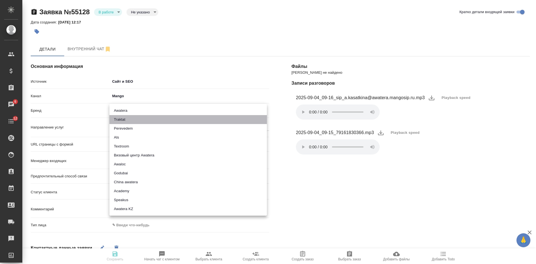
click at [122, 119] on li "Traktat" at bounding box center [187, 119] width 157 height 9
type input "traktat"
type textarea "x"
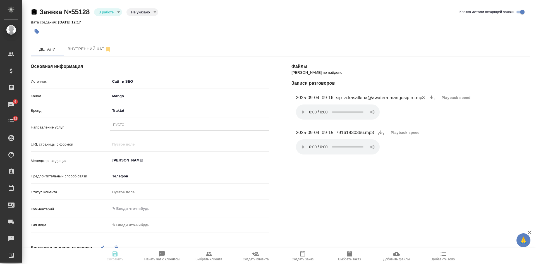
click at [125, 125] on div "Пусто" at bounding box center [189, 125] width 159 height 8
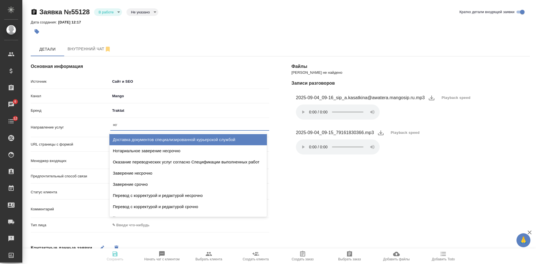
type input "нота"
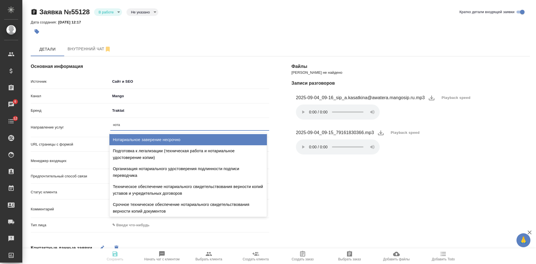
click at [136, 136] on div "Нотариальное заверение несрочно" at bounding box center [187, 139] width 157 height 11
type textarea "x"
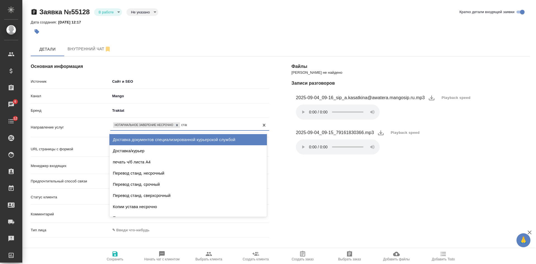
type input "станд"
click at [139, 137] on div "Перевод станд. несрочный" at bounding box center [187, 139] width 157 height 11
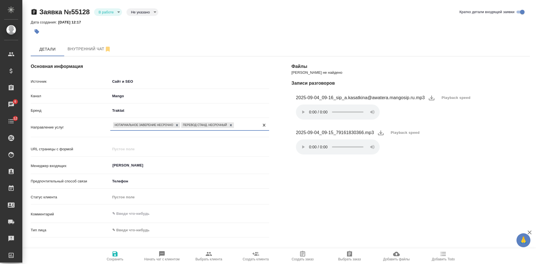
scroll to position [84, 0]
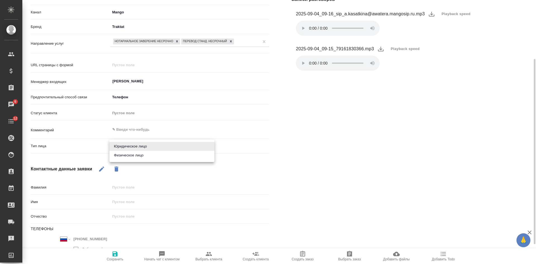
click at [136, 148] on body "🙏 .cls-1 fill:#fff; AWATERA Kasatkina Aleksandra Клиенты Спецификации Заказы 6 …" at bounding box center [268, 132] width 536 height 264
click at [125, 159] on li "Физическое лицо" at bounding box center [161, 155] width 105 height 9
type textarea "x"
type input "private"
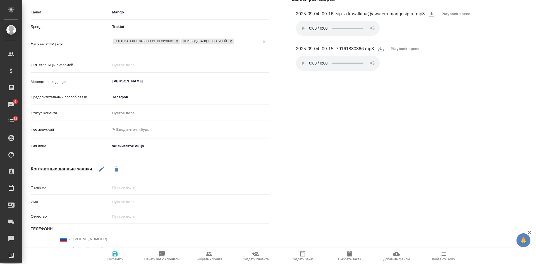
click at [100, 170] on icon "button" at bounding box center [101, 168] width 5 height 5
click at [128, 198] on input "text" at bounding box center [189, 202] width 159 height 8
type textarea "x"
type input "А"
type textarea "x"
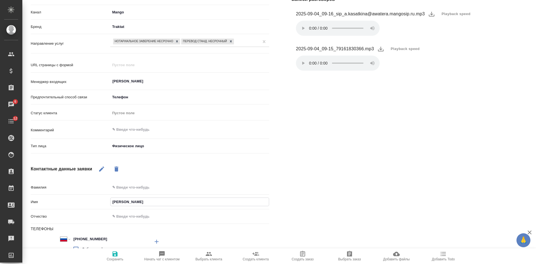
type input "Аз"
type textarea "x"
type input "Ази"
type textarea "x"
type input "Азис"
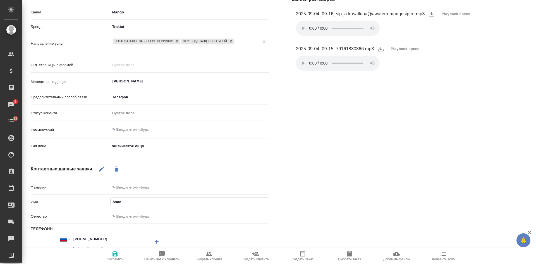
type textarea "x"
type input "Азис ?"
type textarea "x"
type input "Азис ?"
click at [115, 257] on span "Сохранить" at bounding box center [115, 259] width 17 height 4
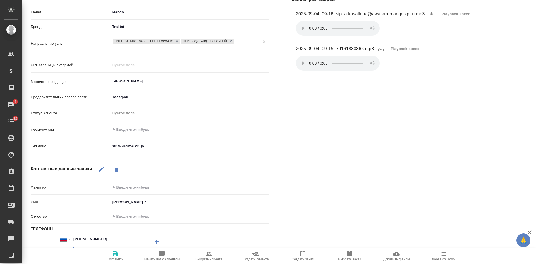
scroll to position [89, 0]
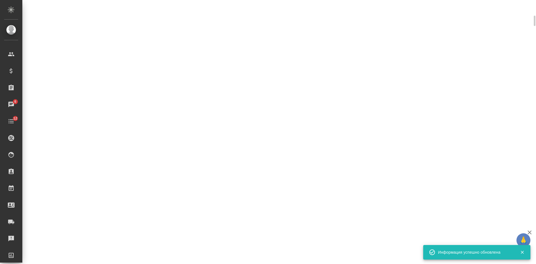
select select "RU"
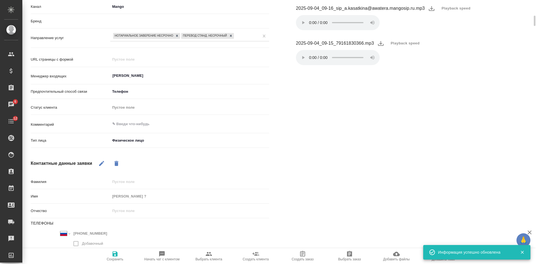
type textarea "x"
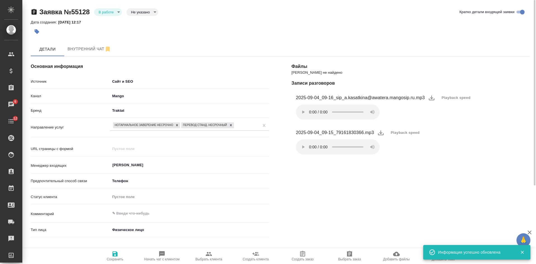
click at [136, 9] on body "🙏 .cls-1 fill:#fff; AWATERA Kasatkina Aleksandra Клиенты Спецификации Заказы 6 …" at bounding box center [268, 132] width 536 height 264
click at [137, 20] on button "Целевая" at bounding box center [140, 21] width 18 height 6
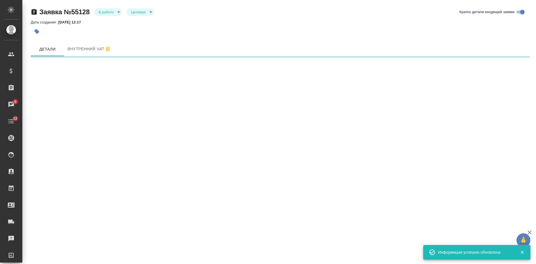
select select "RU"
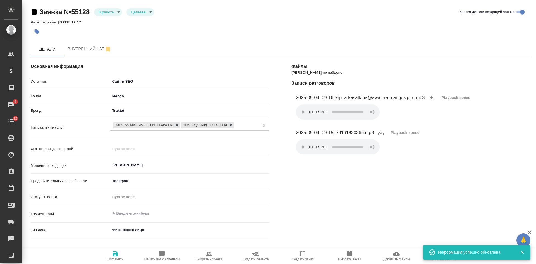
type textarea "x"
click at [119, 260] on span "Сохранить" at bounding box center [115, 259] width 17 height 4
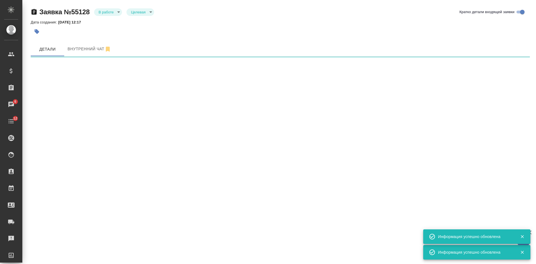
select select "RU"
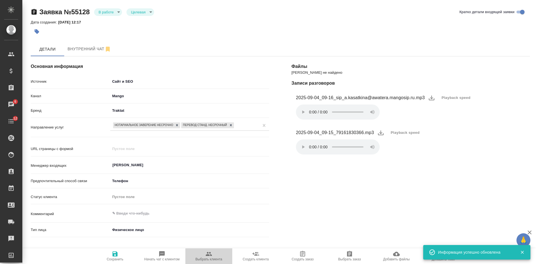
click at [211, 259] on span "Выбрать клиента" at bounding box center [208, 259] width 27 height 4
type textarea "x"
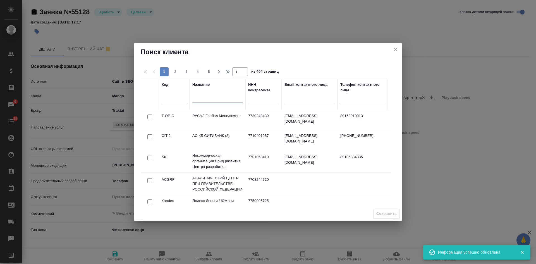
click at [208, 98] on input "text" at bounding box center [217, 99] width 50 height 7
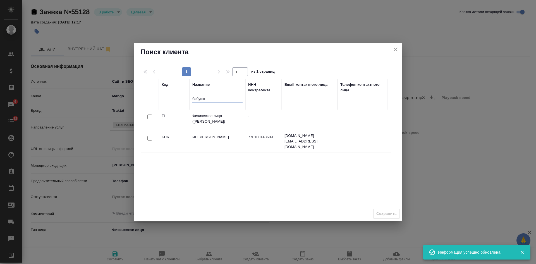
type input "бабушк"
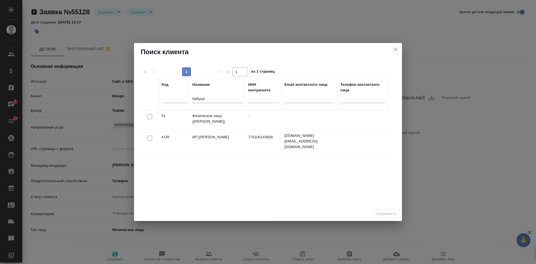
click at [148, 116] on input "checkbox" at bounding box center [149, 116] width 5 height 5
checkbox input "true"
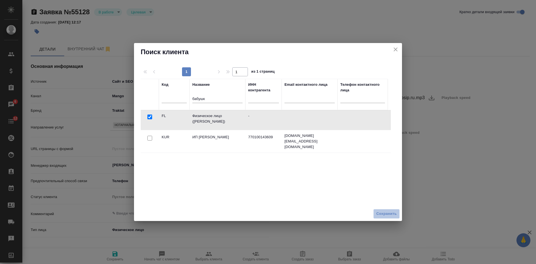
click at [379, 214] on span "Сохранить" at bounding box center [386, 214] width 20 height 6
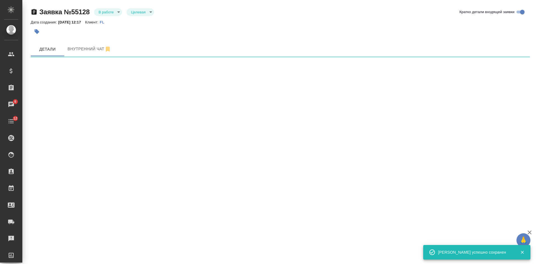
select select "RU"
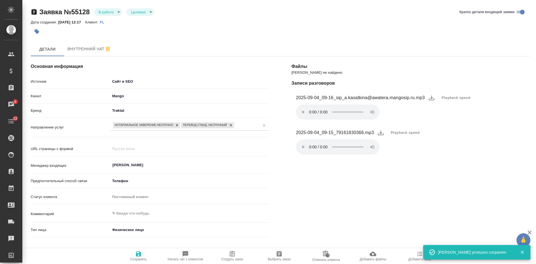
click at [222, 255] on span "Создать заказ" at bounding box center [232, 255] width 40 height 11
type textarea "x"
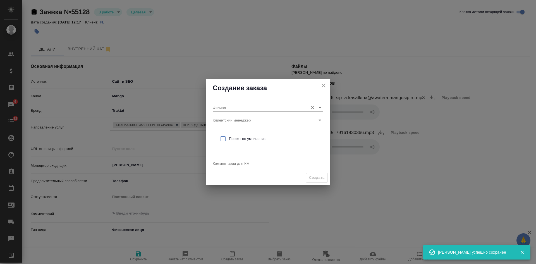
click at [223, 103] on div "Филиал" at bounding box center [268, 105] width 111 height 12
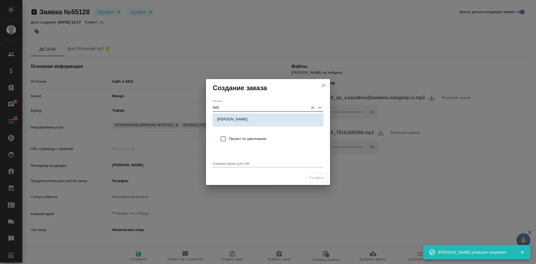
drag, startPoint x: 230, startPoint y: 116, endPoint x: 230, endPoint y: 133, distance: 16.2
click at [230, 117] on p "Бабушкинская" at bounding box center [232, 119] width 30 height 6
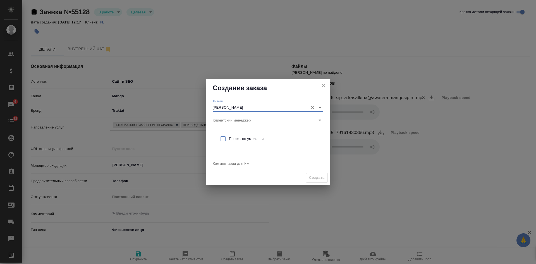
type input "Бабушкинская"
click at [230, 140] on span "Проект по умолчанию" at bounding box center [274, 139] width 90 height 6
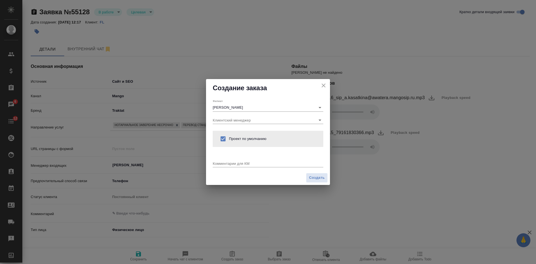
checkbox input "true"
click at [230, 163] on textarea at bounding box center [268, 163] width 111 height 4
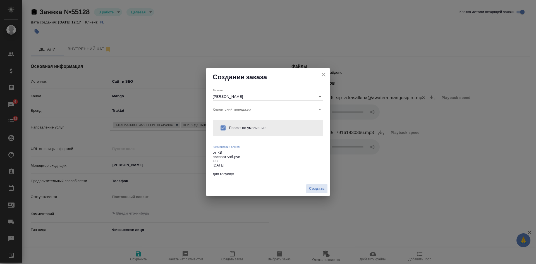
click at [214, 175] on textarea "от КВ паспорт узб-рус НЗ сегодня для госуслуг" at bounding box center [268, 163] width 111 height 26
type textarea "от КВ паспорт узб-рус НЗ сегодня перевод для госуслуг"
click at [312, 191] on span "Создать" at bounding box center [317, 188] width 16 height 6
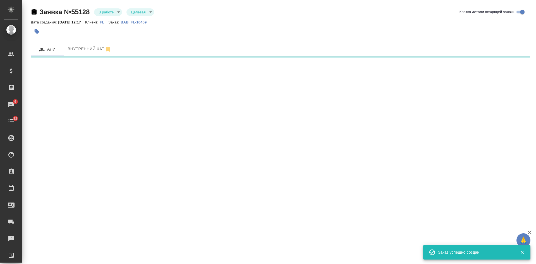
select select "RU"
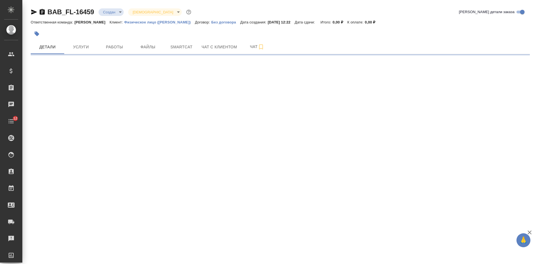
click at [43, 11] on icon "button" at bounding box center [42, 12] width 7 height 7
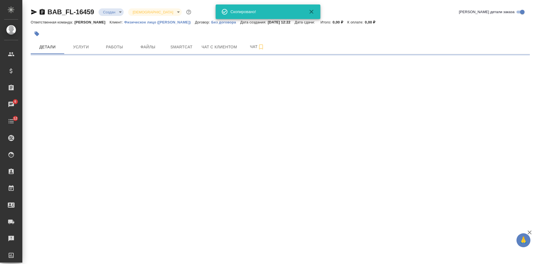
select select "RU"
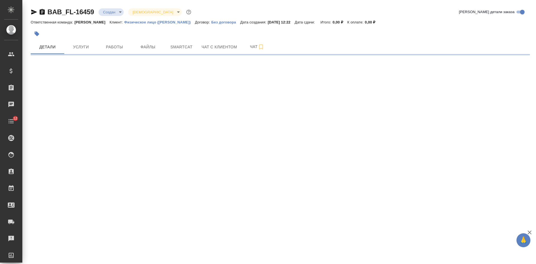
select select "RU"
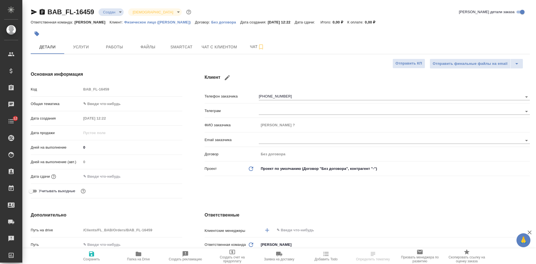
type textarea "x"
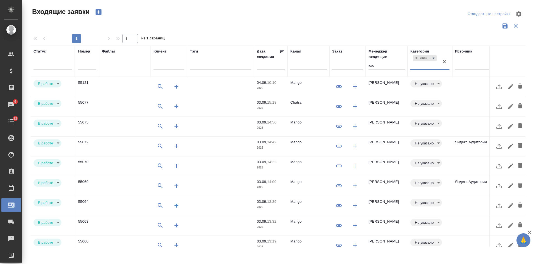
select select "RU"
